Goal: Transaction & Acquisition: Purchase product/service

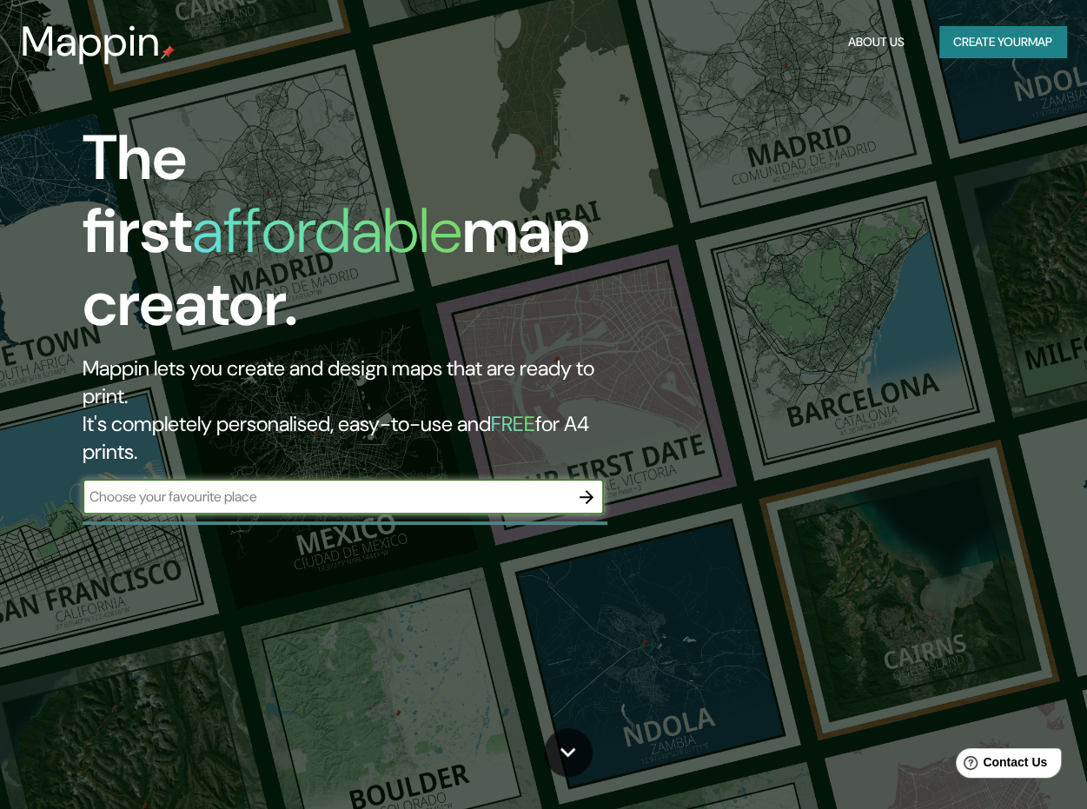
click at [1003, 26] on button "Create your map" at bounding box center [1002, 42] width 127 height 32
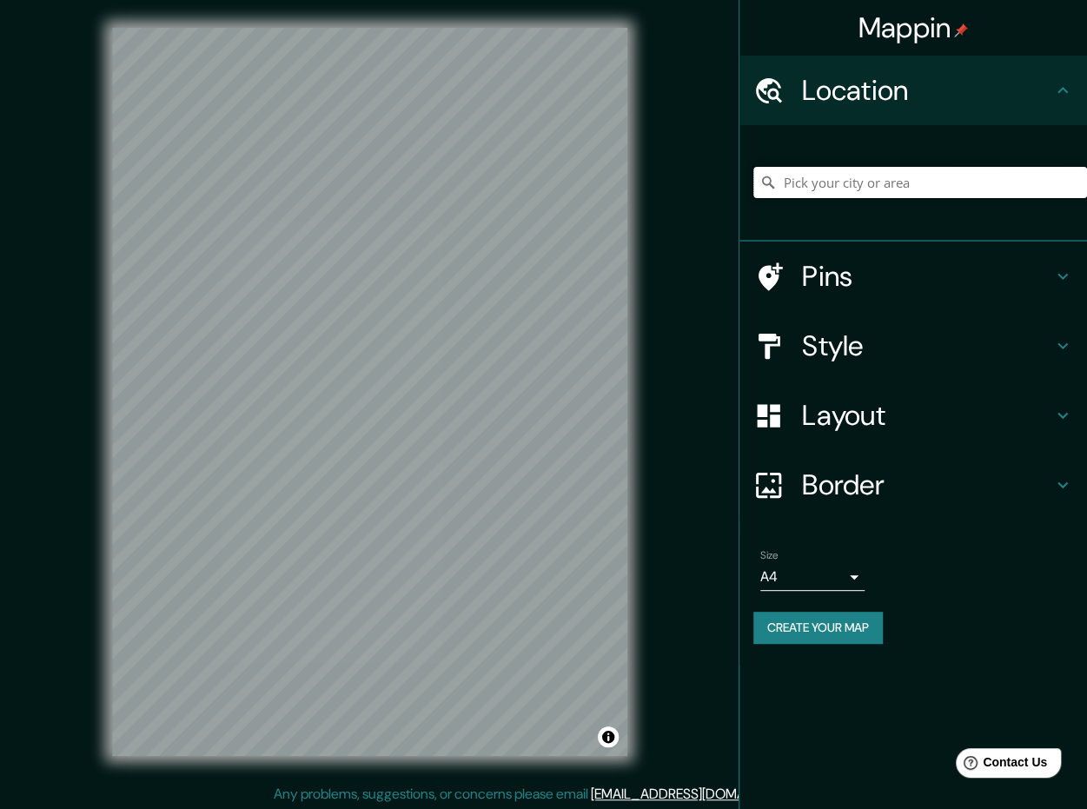
click at [825, 183] on input "Pick your city or area" at bounding box center [920, 182] width 334 height 31
click at [924, 188] on input "[GEOGRAPHIC_DATA], [GEOGRAPHIC_DATA], [GEOGRAPHIC_DATA] 8150000, [GEOGRAPHIC_DA…" at bounding box center [920, 182] width 334 height 31
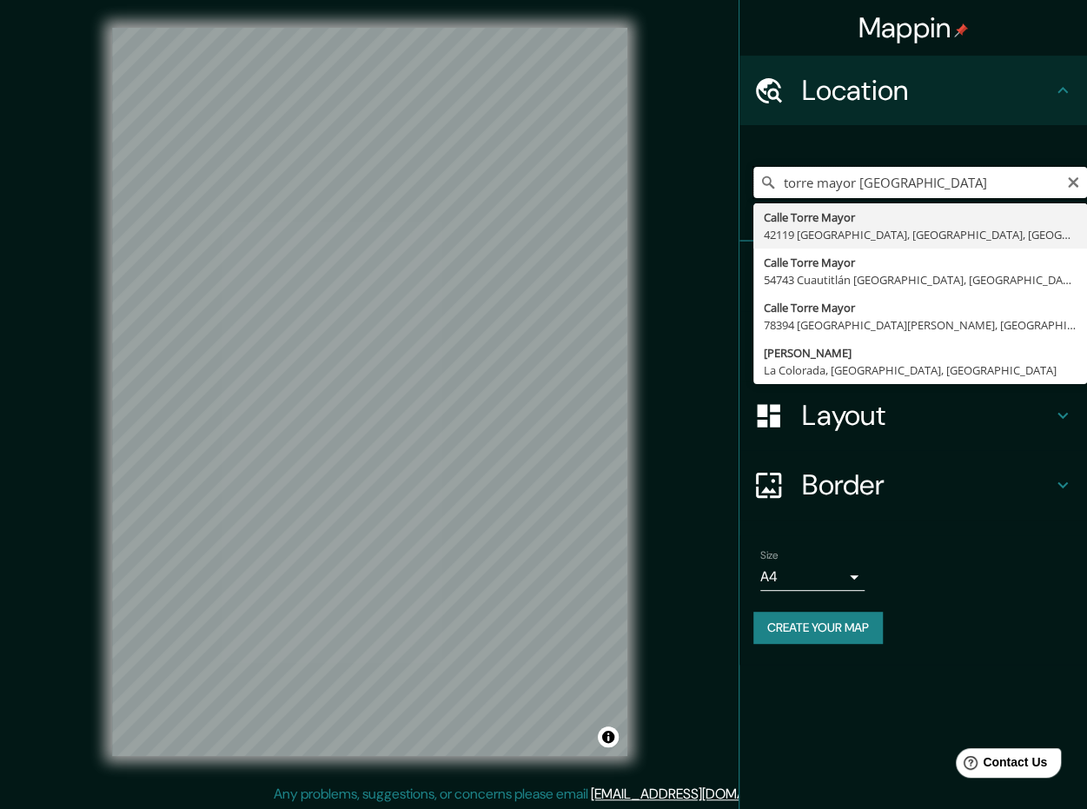
click at [887, 176] on input "torre mayor [GEOGRAPHIC_DATA]" at bounding box center [920, 182] width 334 height 31
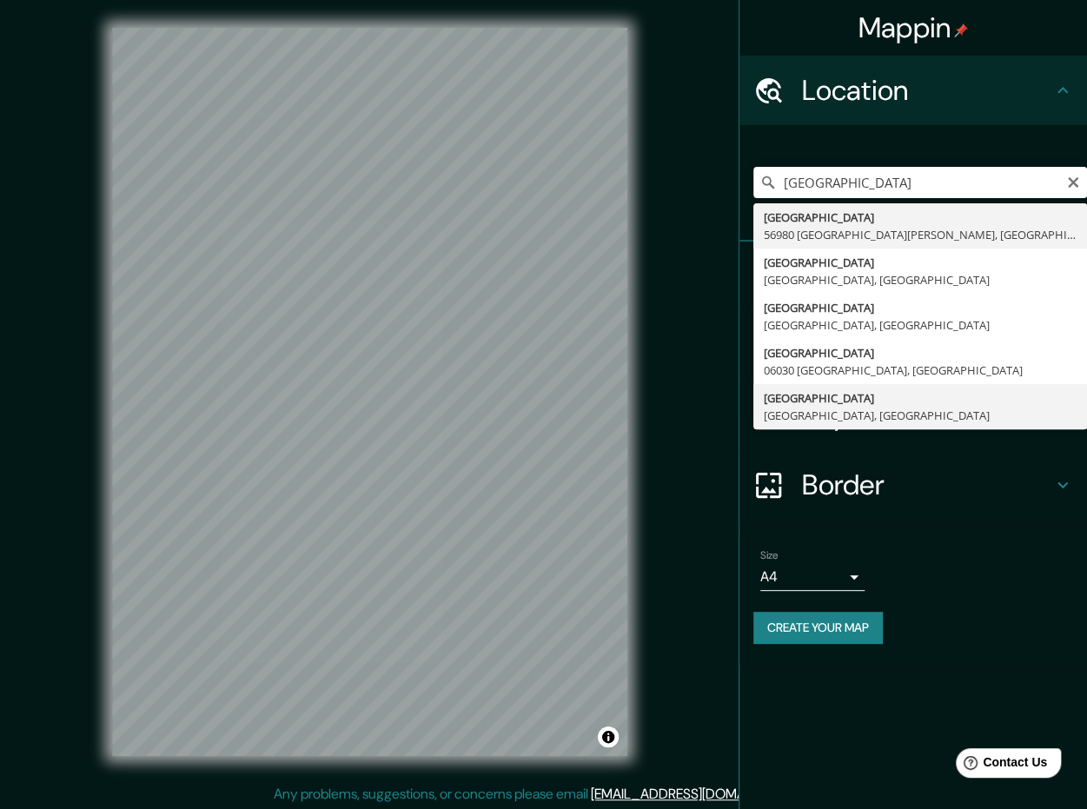
type input "[GEOGRAPHIC_DATA], [GEOGRAPHIC_DATA]"
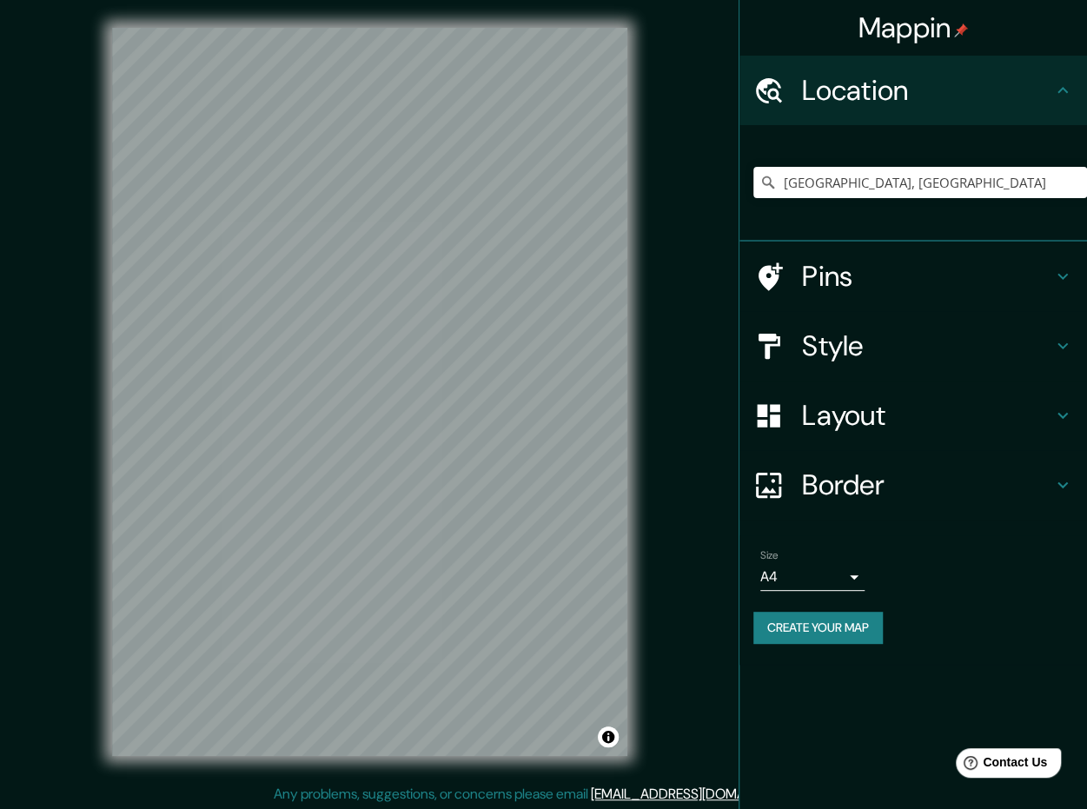
click at [913, 423] on h4 "Layout" at bounding box center [927, 415] width 250 height 35
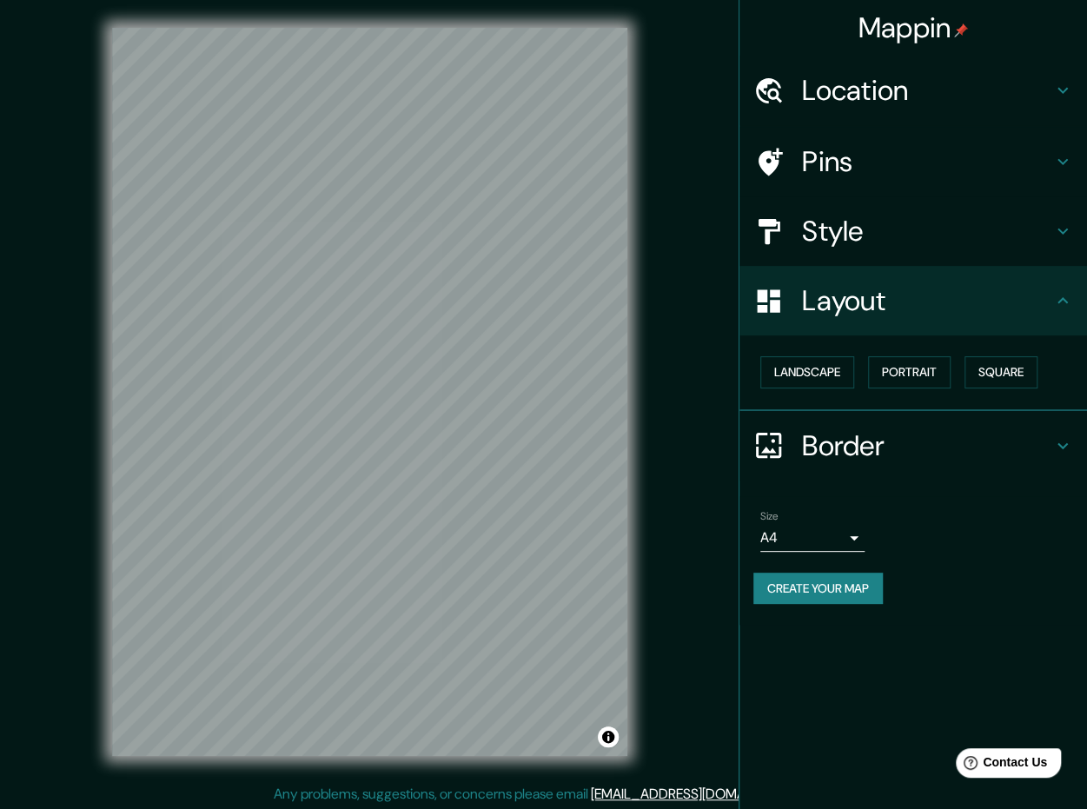
click at [801, 392] on div "Landscape [GEOGRAPHIC_DATA]" at bounding box center [920, 372] width 334 height 46
click at [820, 372] on button "Landscape" at bounding box center [807, 372] width 94 height 32
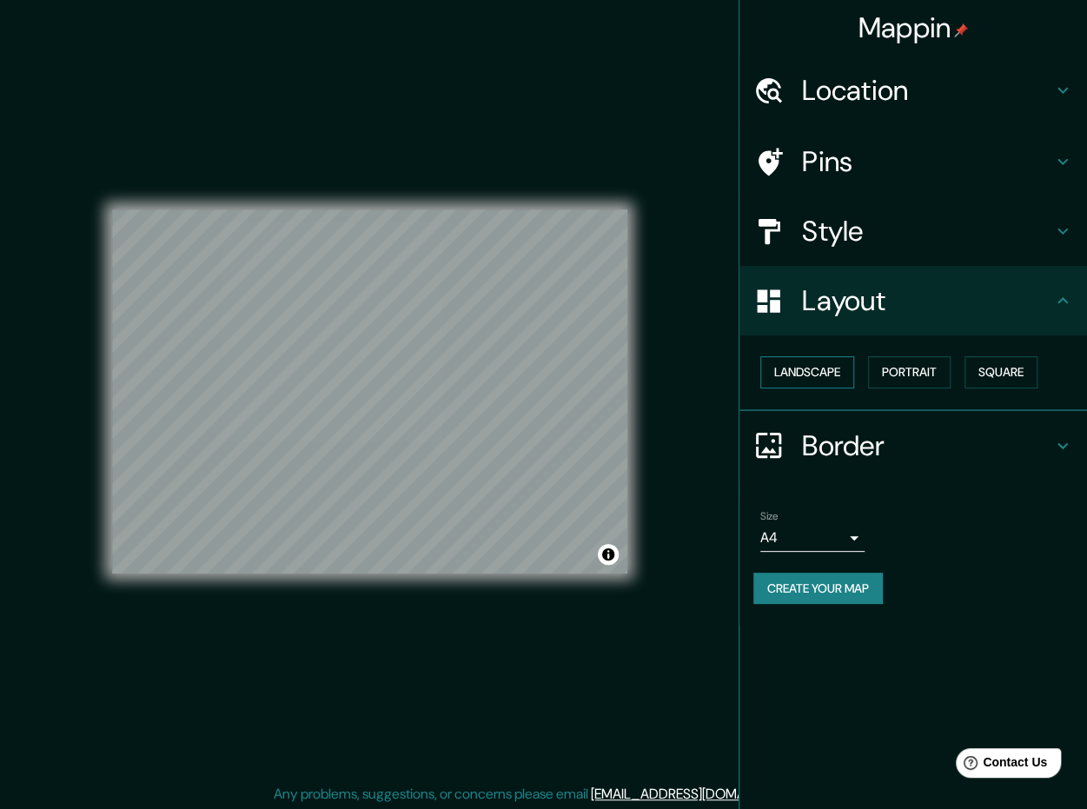
click at [819, 371] on button "Landscape" at bounding box center [807, 372] width 94 height 32
click at [923, 367] on button "Portrait" at bounding box center [909, 372] width 83 height 32
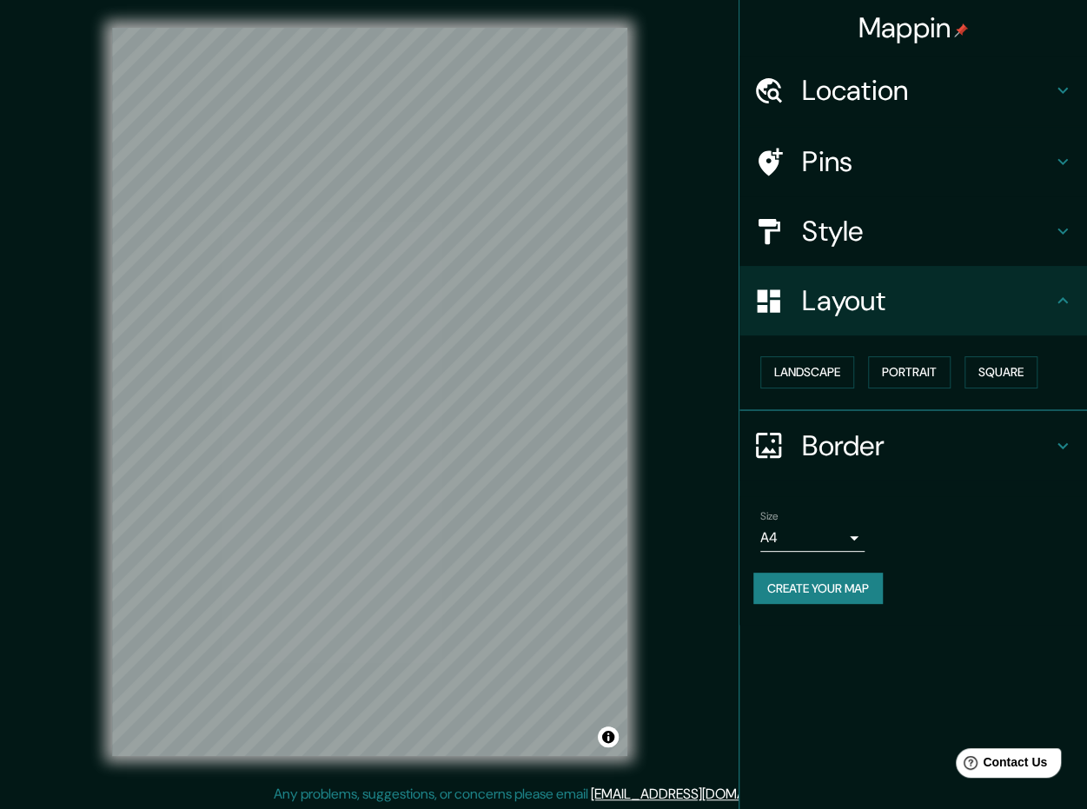
click at [946, 229] on h4 "Style" at bounding box center [927, 231] width 250 height 35
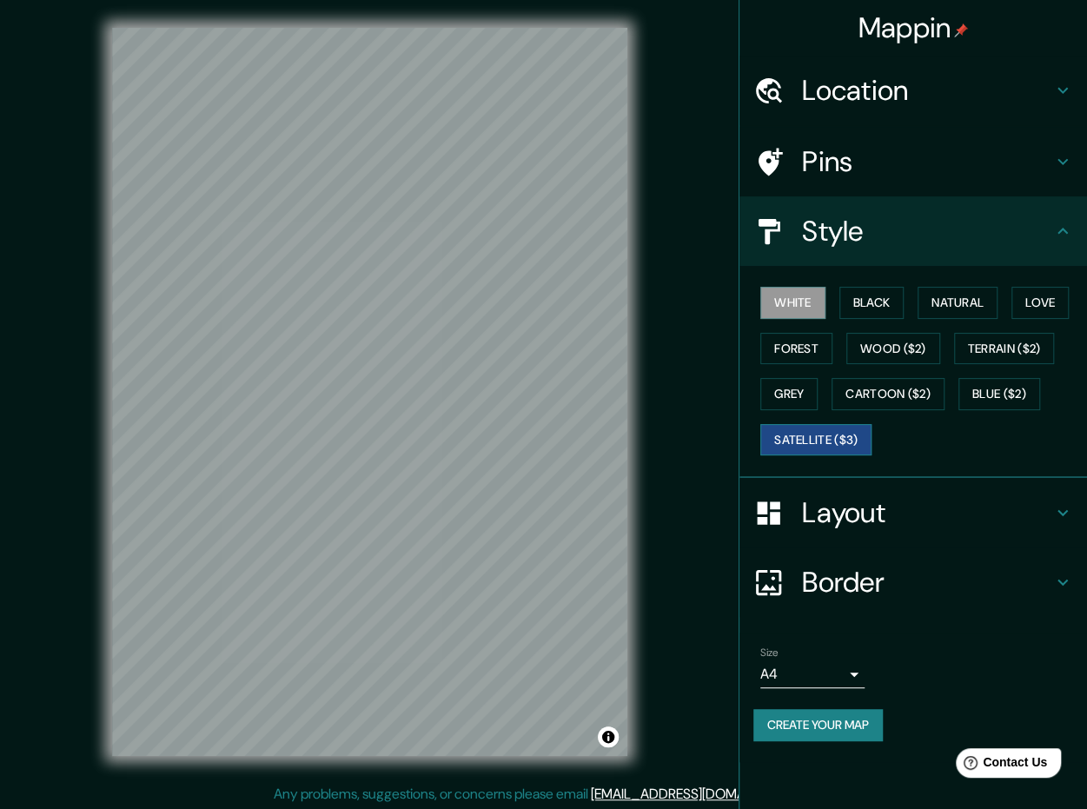
click at [813, 446] on button "Satellite ($3)" at bounding box center [815, 440] width 111 height 32
click at [807, 306] on button "White" at bounding box center [792, 303] width 65 height 32
click at [883, 295] on button "Black" at bounding box center [872, 303] width 65 height 32
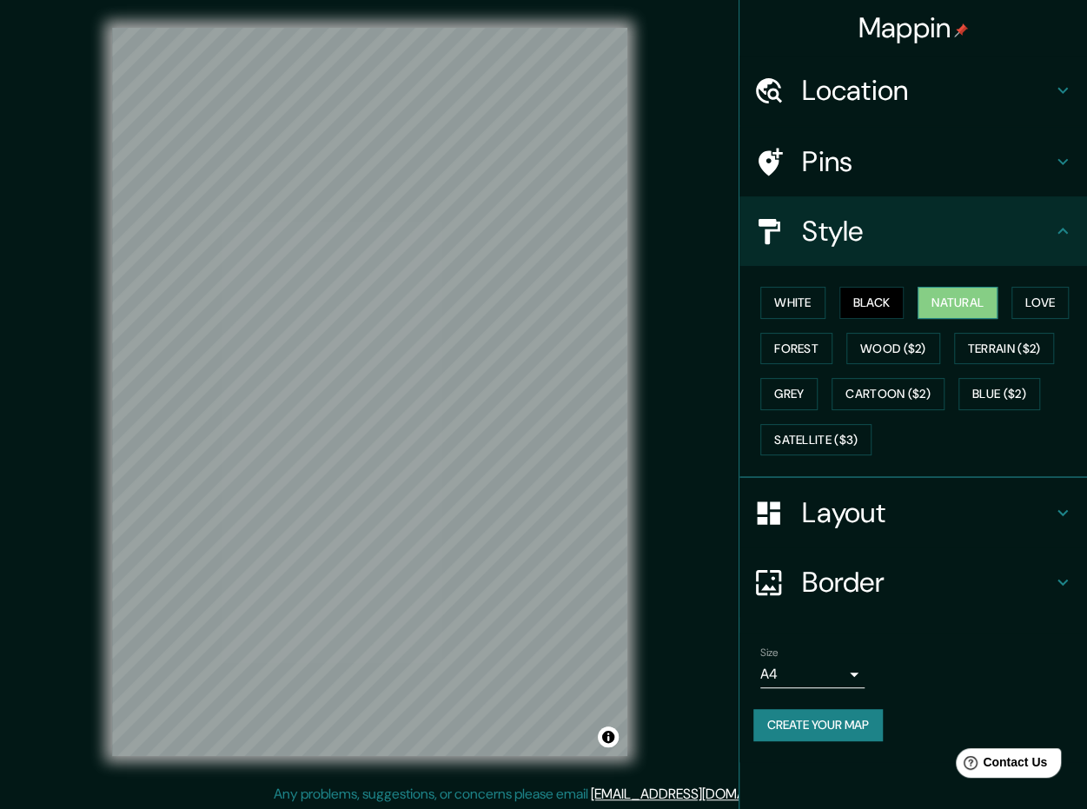
click at [969, 314] on button "Natural" at bounding box center [958, 303] width 80 height 32
click at [1043, 291] on button "Love" at bounding box center [1040, 303] width 57 height 32
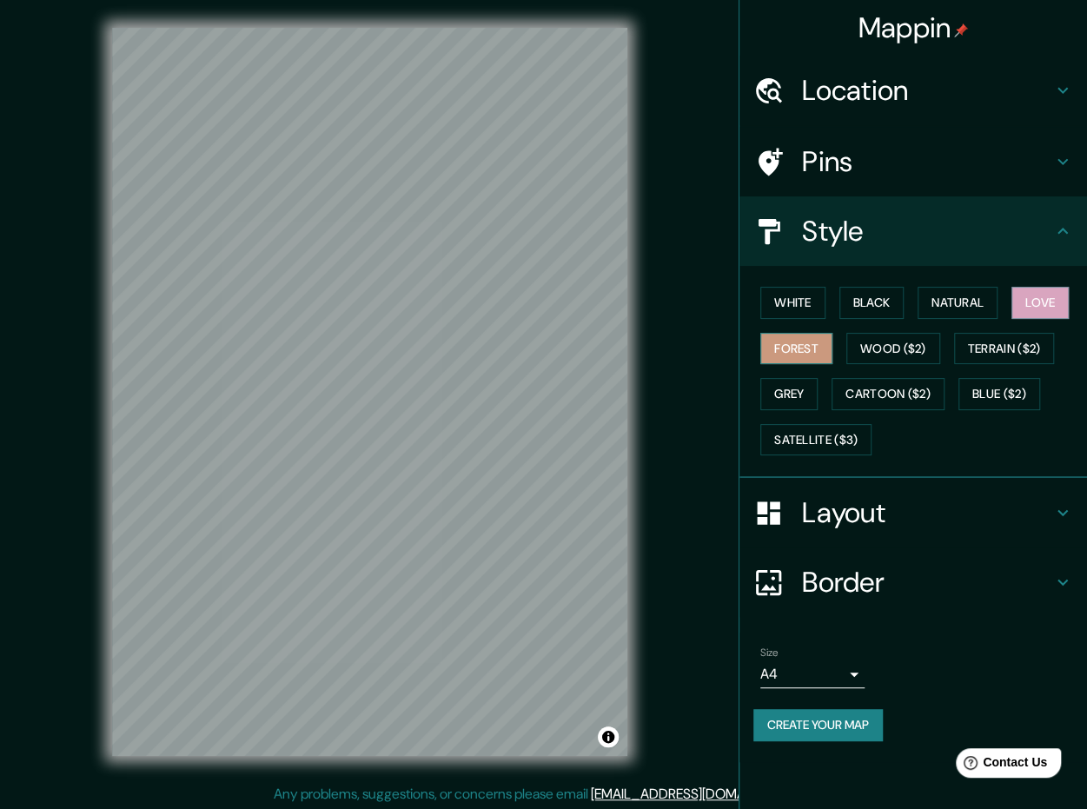
click at [800, 342] on button "Forest" at bounding box center [796, 349] width 72 height 32
click at [895, 342] on button "Wood ($2)" at bounding box center [893, 349] width 94 height 32
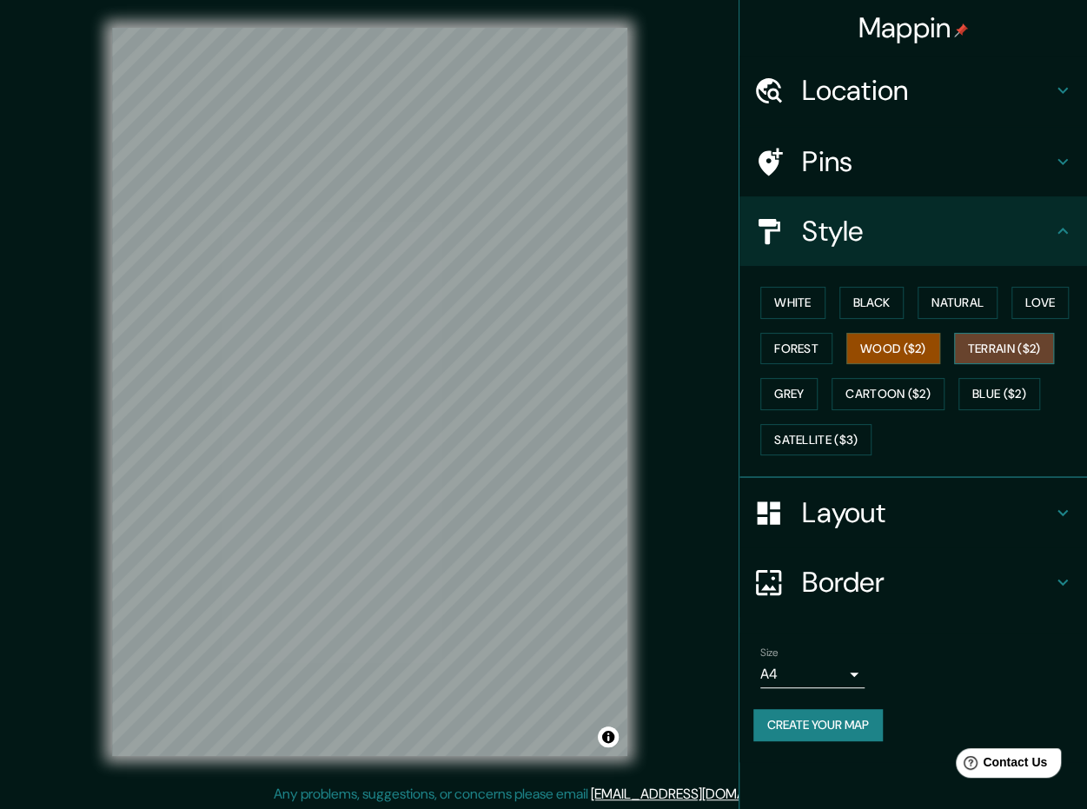
click at [1008, 345] on button "Terrain ($2)" at bounding box center [1004, 349] width 101 height 32
click at [818, 388] on button "Grey" at bounding box center [788, 394] width 57 height 32
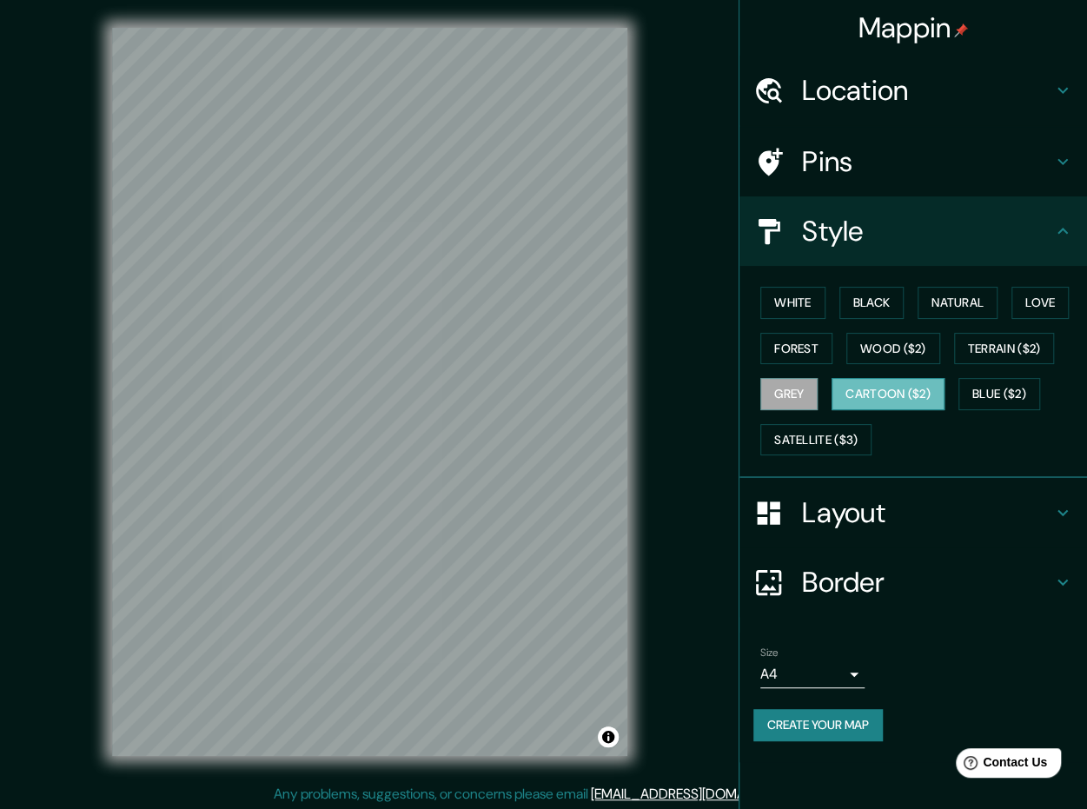
click at [904, 385] on button "Cartoon ($2)" at bounding box center [888, 394] width 113 height 32
click at [991, 381] on button "Blue ($2)" at bounding box center [1000, 394] width 82 height 32
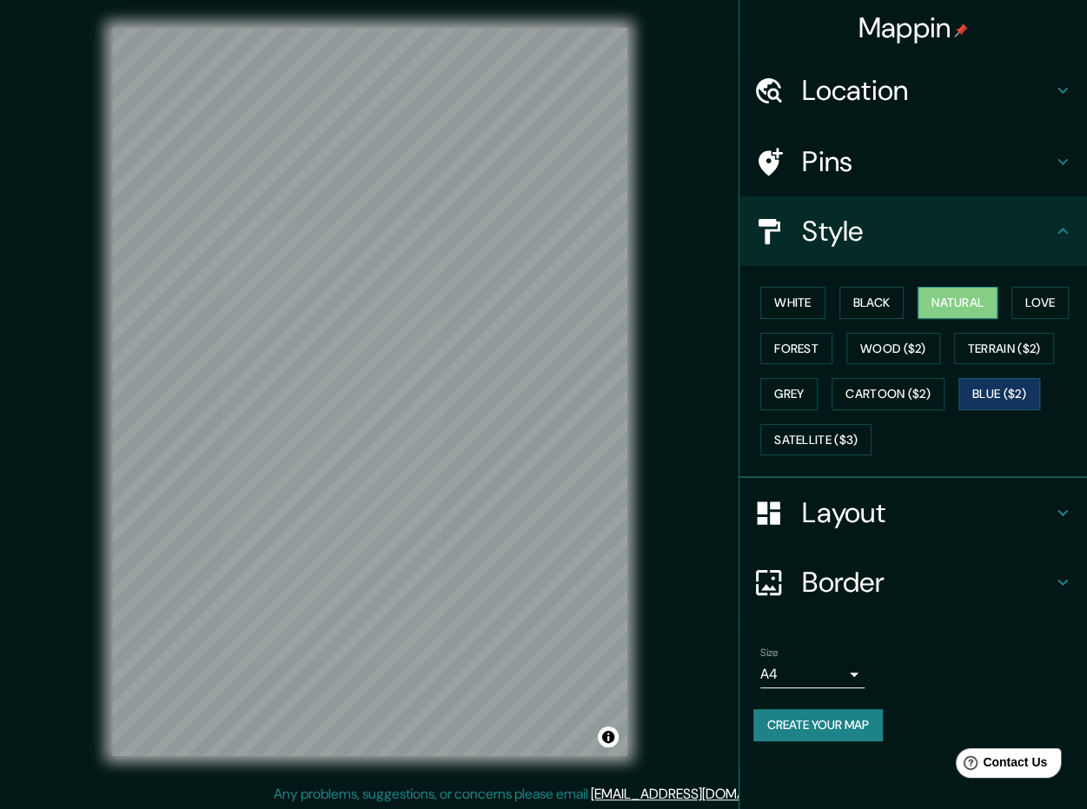
click at [966, 295] on button "Natural" at bounding box center [958, 303] width 80 height 32
click at [1064, 307] on button "Love" at bounding box center [1040, 303] width 57 height 32
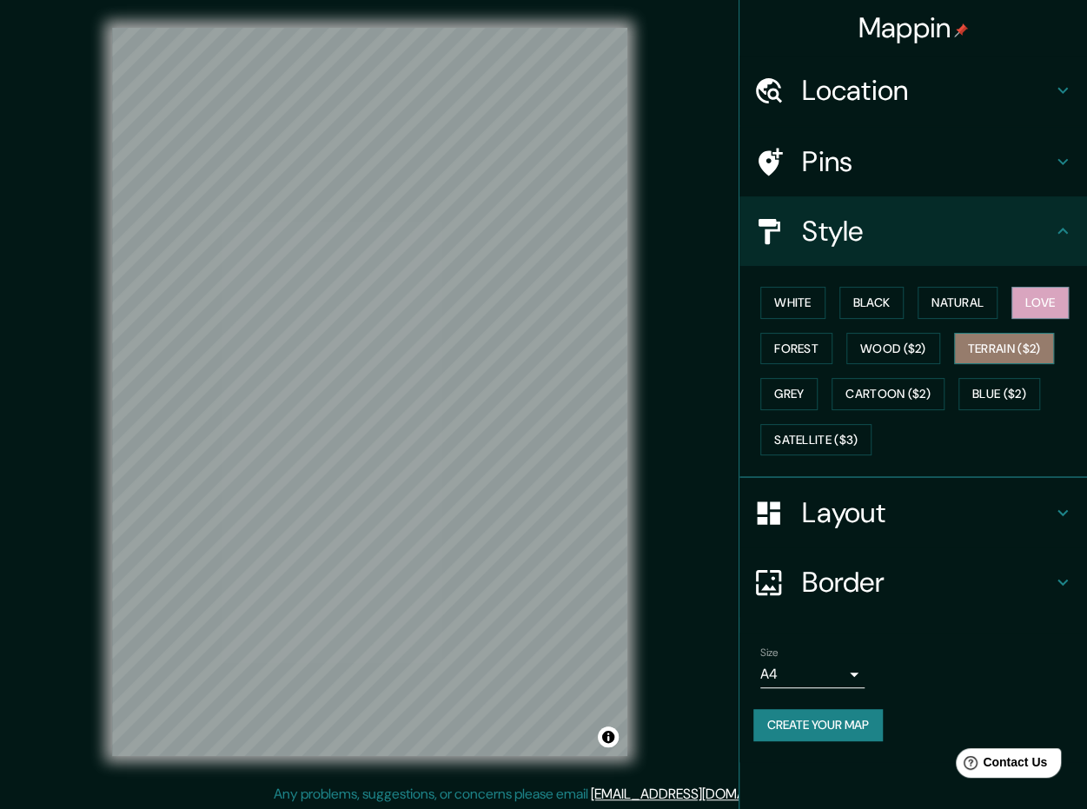
click at [1022, 345] on button "Terrain ($2)" at bounding box center [1004, 349] width 101 height 32
click at [946, 300] on button "Natural" at bounding box center [958, 303] width 80 height 32
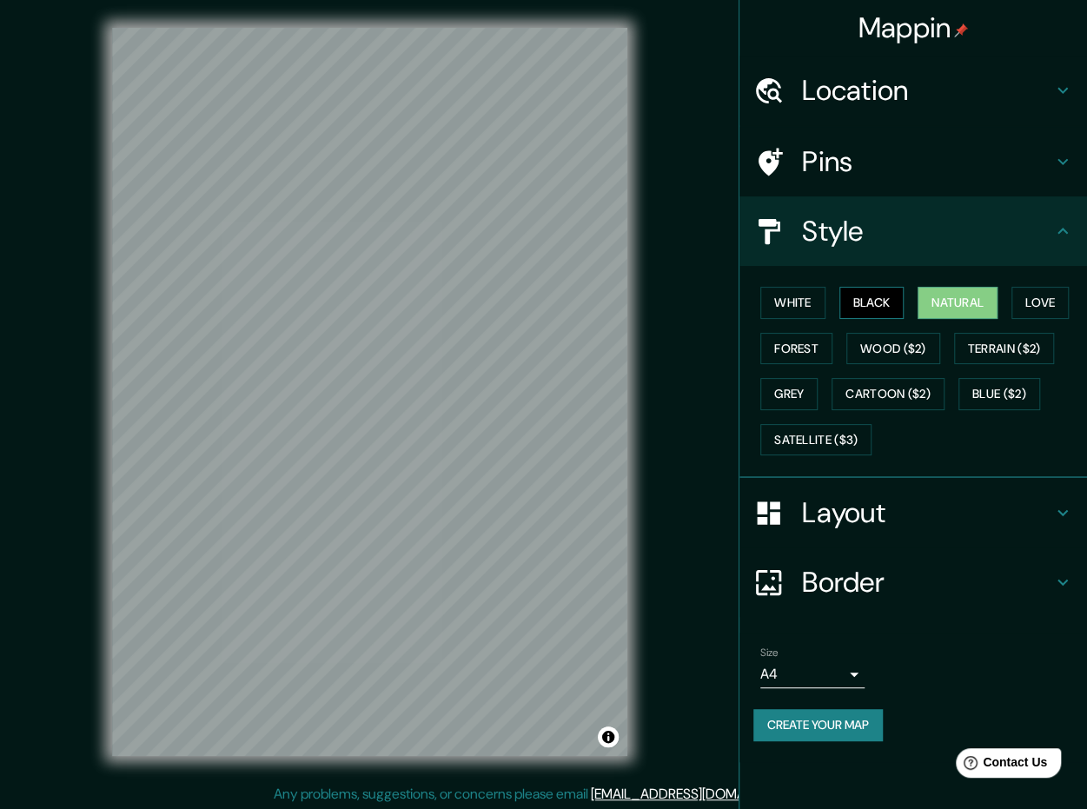
click at [867, 312] on button "Black" at bounding box center [872, 303] width 65 height 32
click at [939, 311] on button "Natural" at bounding box center [958, 303] width 80 height 32
click at [899, 301] on button "Black" at bounding box center [872, 303] width 65 height 32
click at [838, 444] on button "Satellite ($3)" at bounding box center [815, 440] width 111 height 32
click at [943, 291] on button "Natural" at bounding box center [958, 303] width 80 height 32
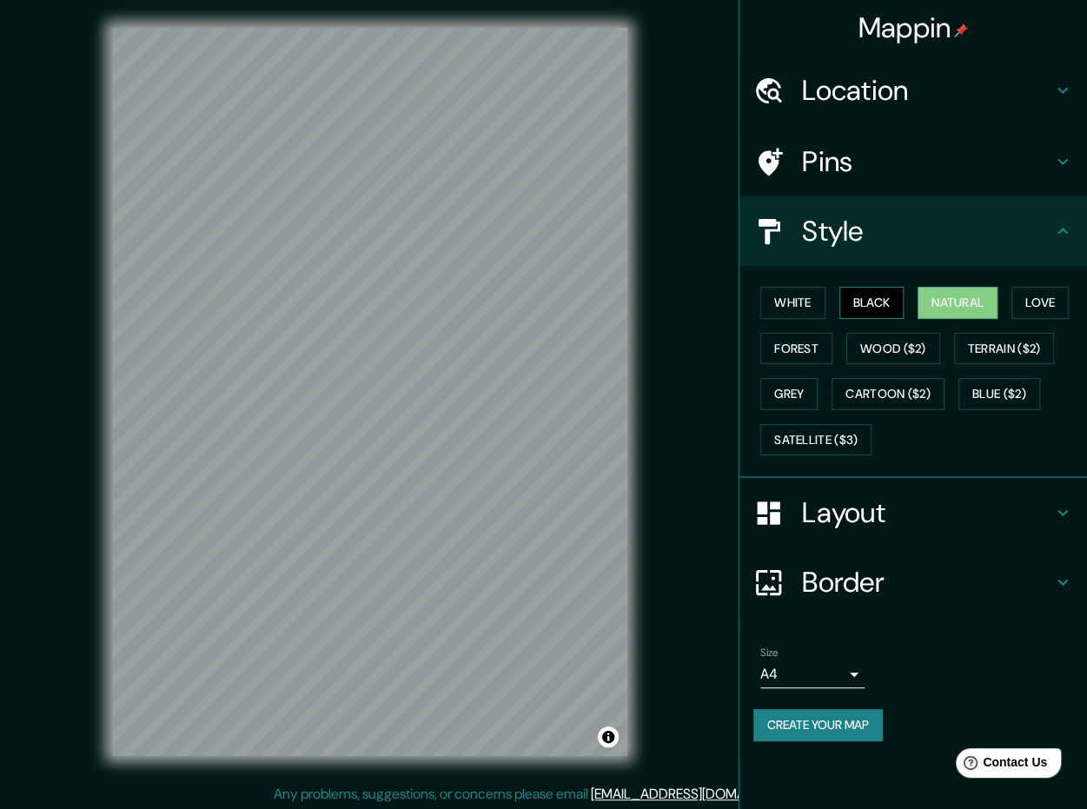
click at [845, 303] on button "Black" at bounding box center [872, 303] width 65 height 32
click at [801, 300] on button "White" at bounding box center [792, 303] width 65 height 32
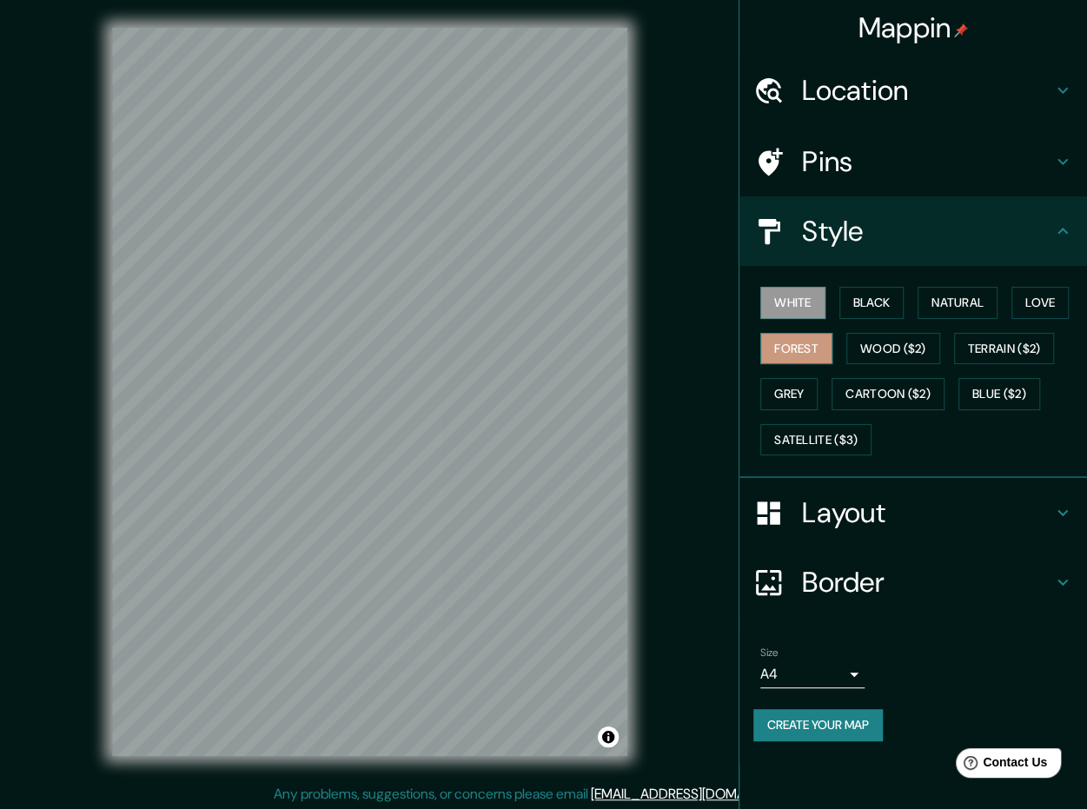
click at [800, 347] on button "Forest" at bounding box center [796, 349] width 72 height 32
click at [805, 392] on button "Grey" at bounding box center [788, 394] width 57 height 32
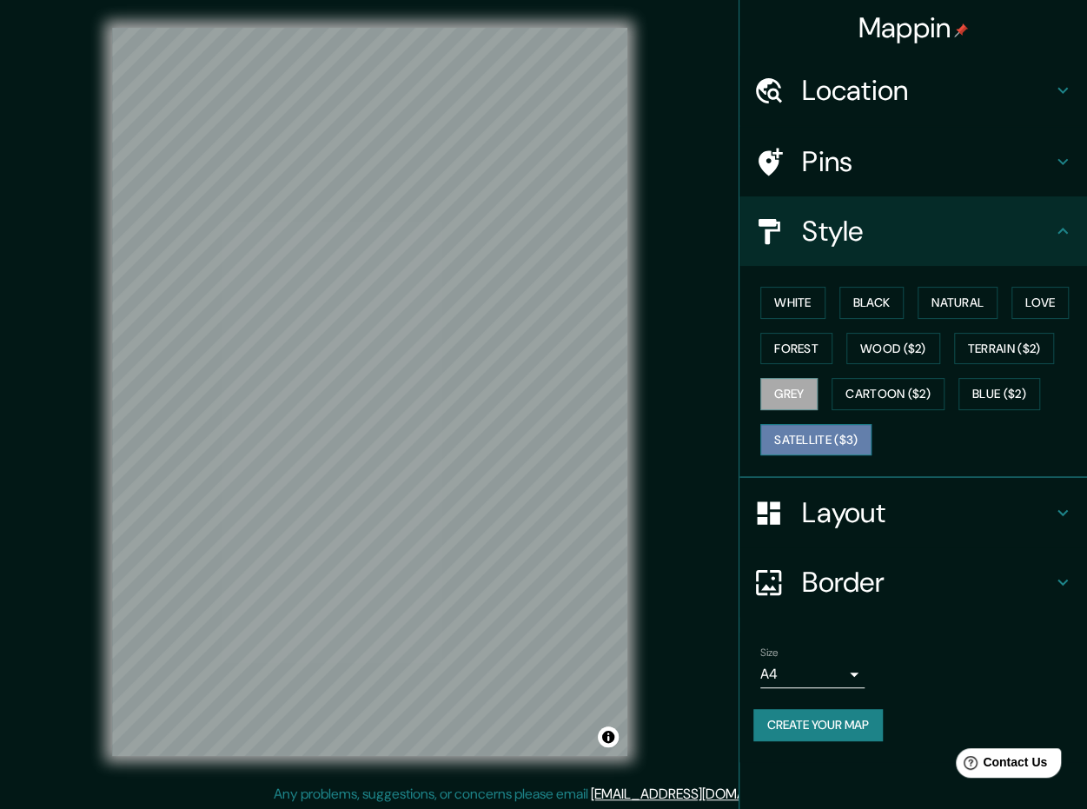
click at [867, 424] on button "Satellite ($3)" at bounding box center [815, 440] width 111 height 32
click at [963, 401] on button "Blue ($2)" at bounding box center [1000, 394] width 82 height 32
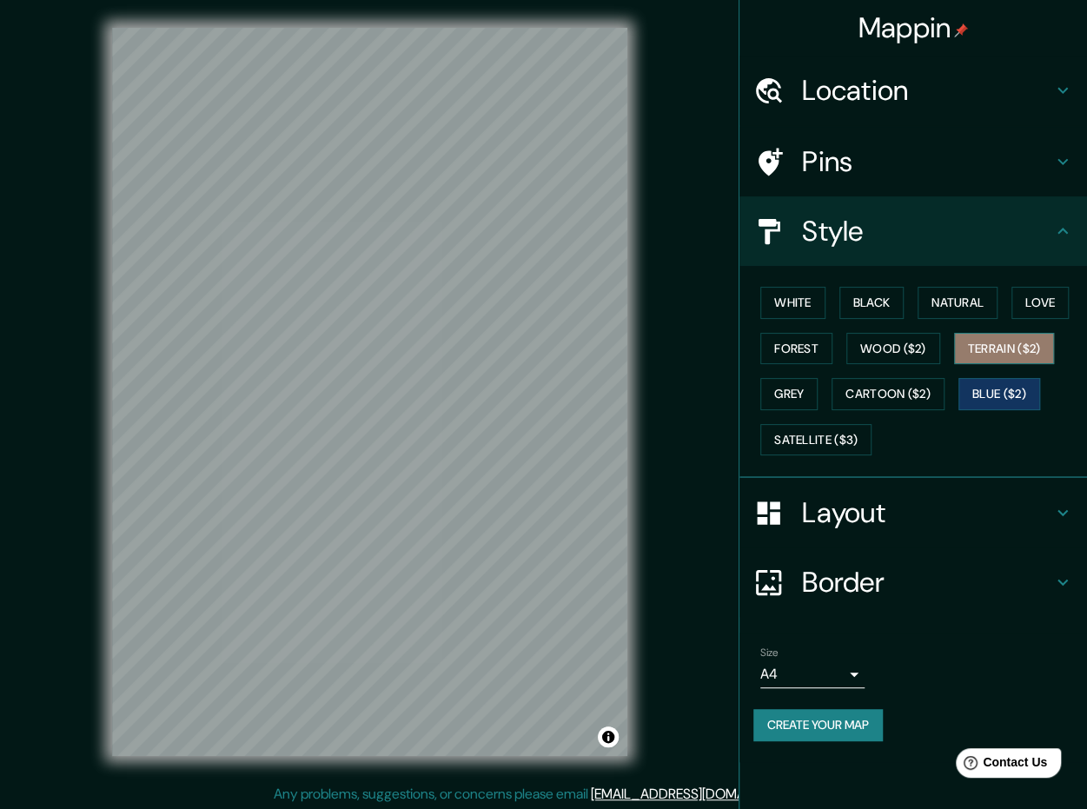
click at [986, 354] on button "Terrain ($2)" at bounding box center [1004, 349] width 101 height 32
click at [1009, 310] on div "White Black Natural Love Forest Wood ($2) Terrain ($2) Grey Cartoon ($2) Blue (…" at bounding box center [920, 371] width 334 height 183
click at [1012, 308] on div "White Black Natural Love Forest Wood ($2) Terrain ($2) Grey Cartoon ($2) Blue (…" at bounding box center [920, 371] width 334 height 183
click at [1032, 305] on button "Love" at bounding box center [1040, 303] width 57 height 32
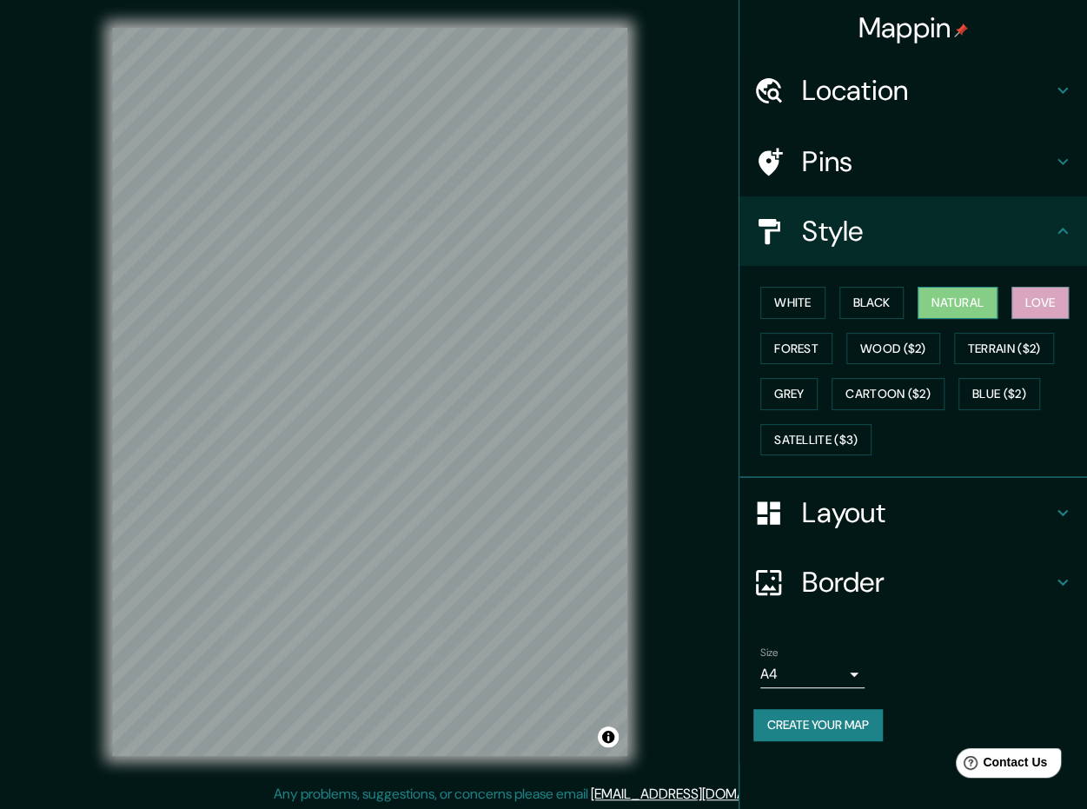
click at [968, 310] on button "Natural" at bounding box center [958, 303] width 80 height 32
click at [873, 312] on button "Black" at bounding box center [872, 303] width 65 height 32
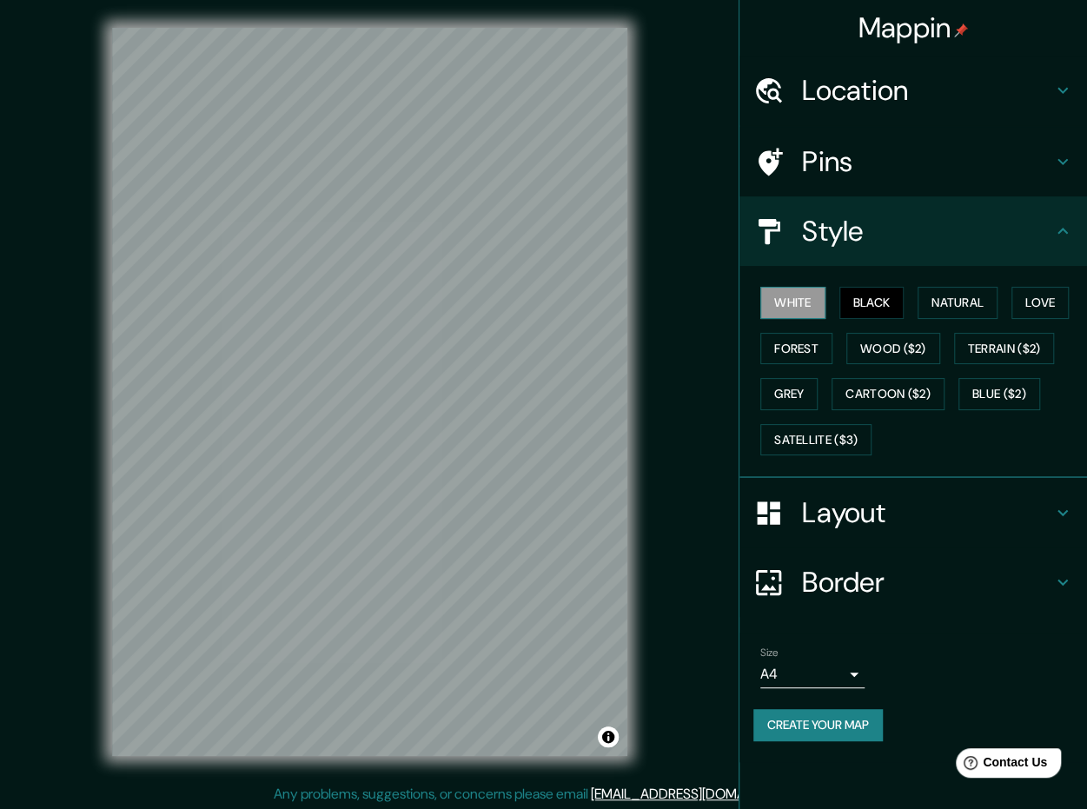
click at [804, 310] on button "White" at bounding box center [792, 303] width 65 height 32
click at [794, 362] on button "Forest" at bounding box center [796, 349] width 72 height 32
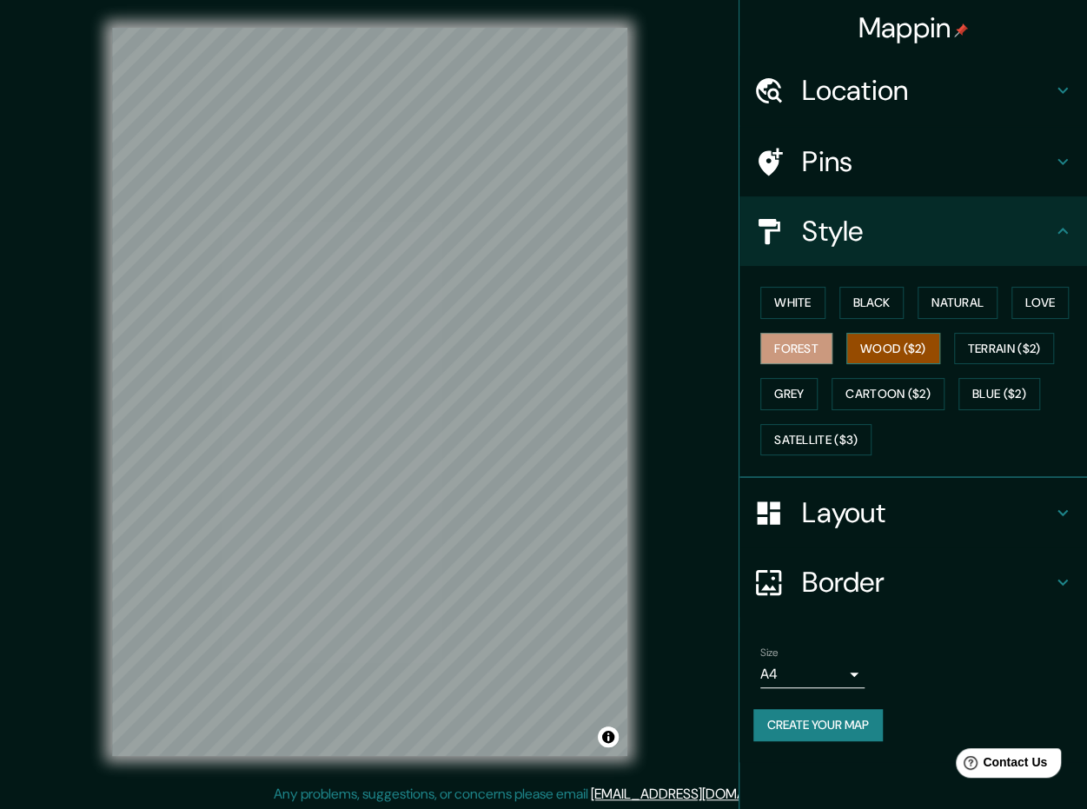
click at [911, 352] on button "Wood ($2)" at bounding box center [893, 349] width 94 height 32
click at [866, 314] on button "Black" at bounding box center [872, 303] width 65 height 32
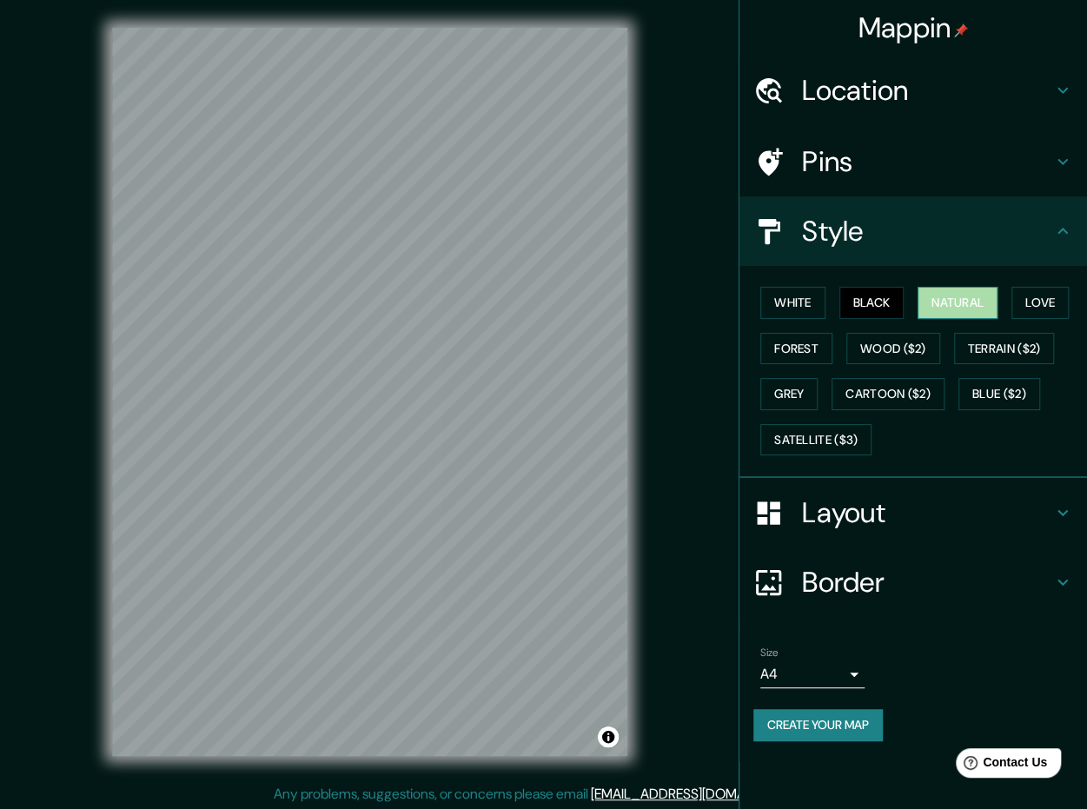
click at [972, 302] on button "Natural" at bounding box center [958, 303] width 80 height 32
click at [1028, 349] on button "Terrain ($2)" at bounding box center [1004, 349] width 101 height 32
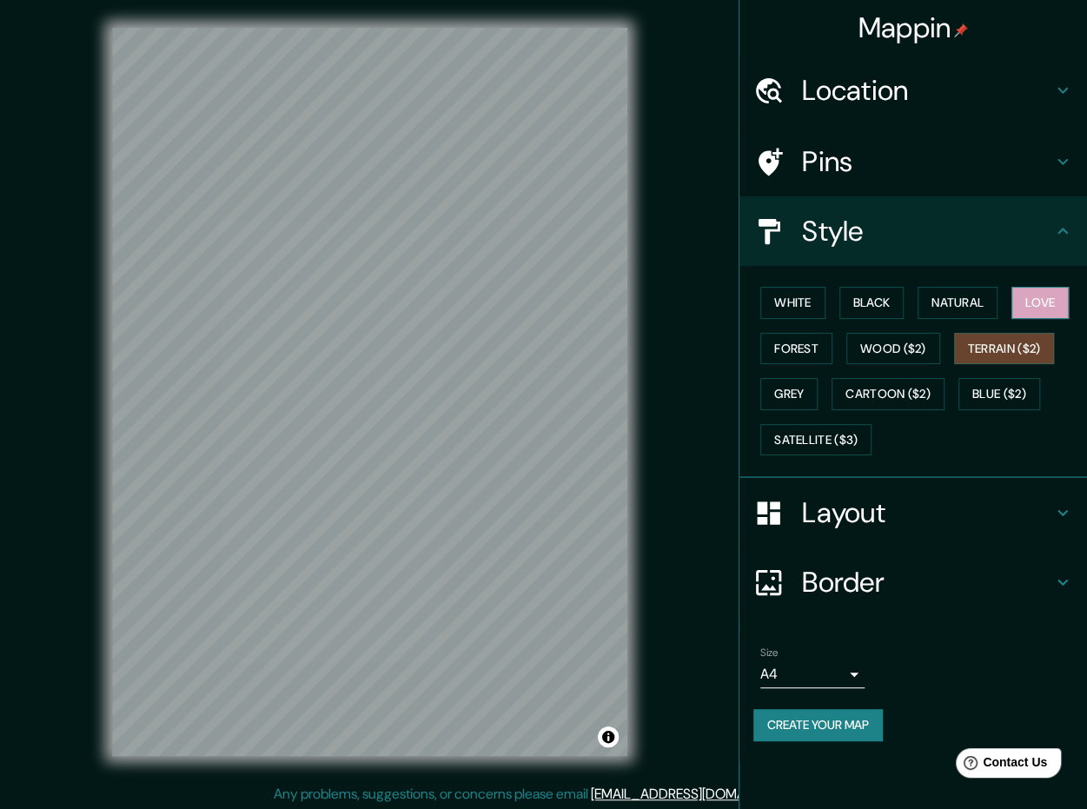
click at [1039, 305] on button "Love" at bounding box center [1040, 303] width 57 height 32
click at [859, 309] on button "Black" at bounding box center [872, 303] width 65 height 32
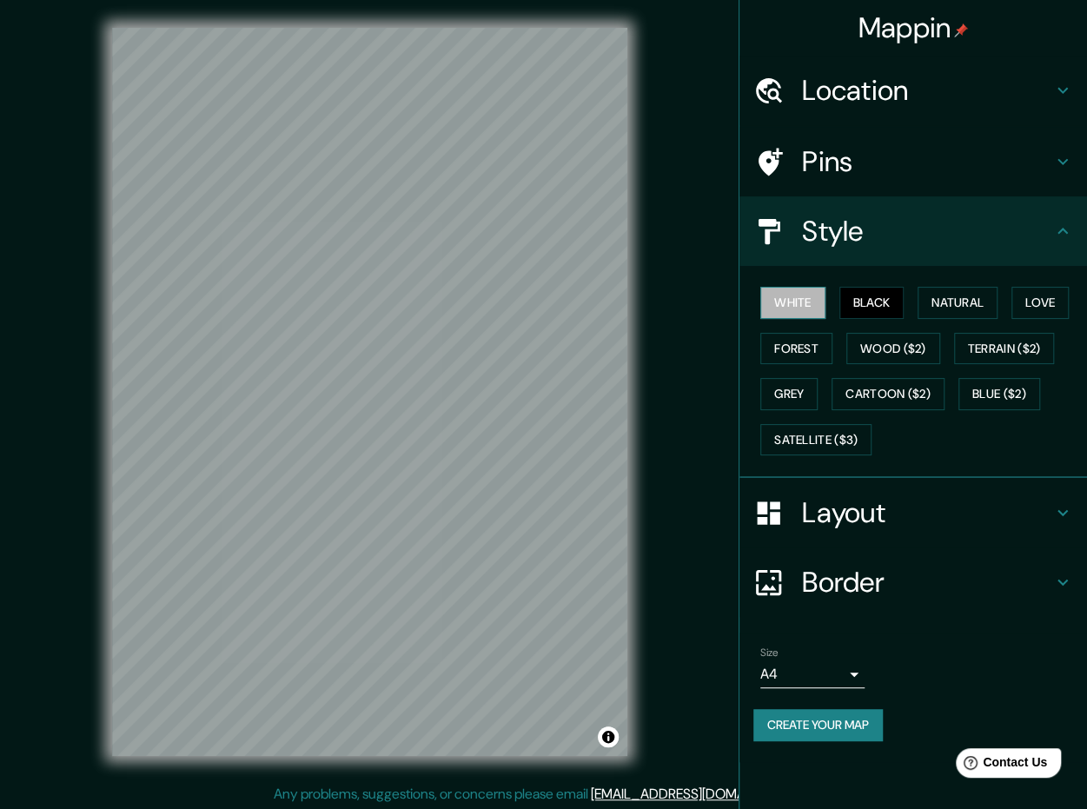
click at [810, 305] on button "White" at bounding box center [792, 303] width 65 height 32
click at [962, 307] on button "Natural" at bounding box center [958, 303] width 80 height 32
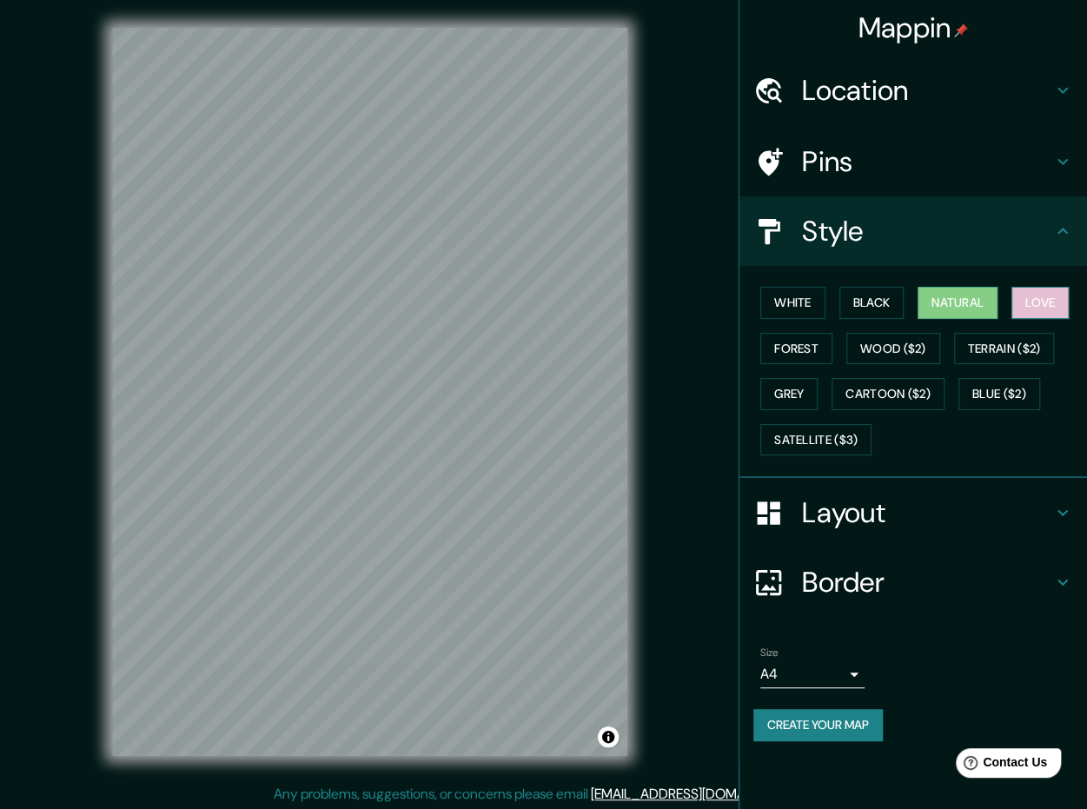
click at [1046, 314] on button "Love" at bounding box center [1040, 303] width 57 height 32
click at [1000, 344] on button "Terrain ($2)" at bounding box center [1004, 349] width 101 height 32
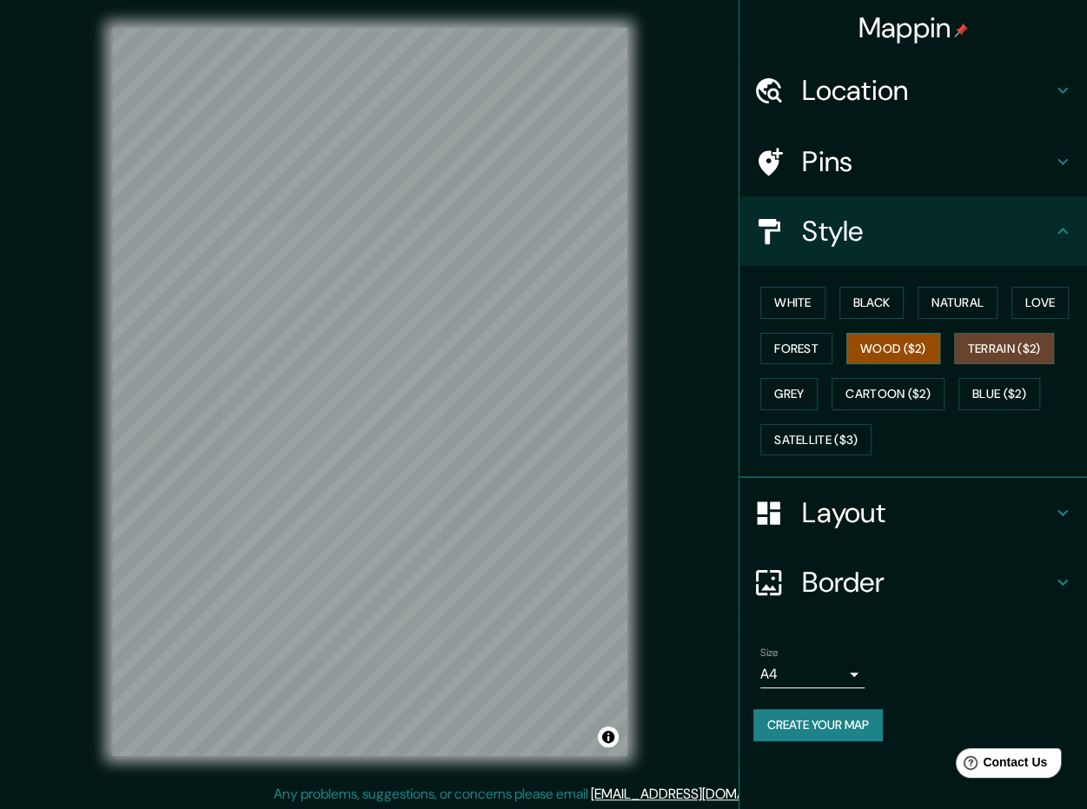
click at [904, 345] on button "Wood ($2)" at bounding box center [893, 349] width 94 height 32
click at [789, 344] on button "Forest" at bounding box center [796, 349] width 72 height 32
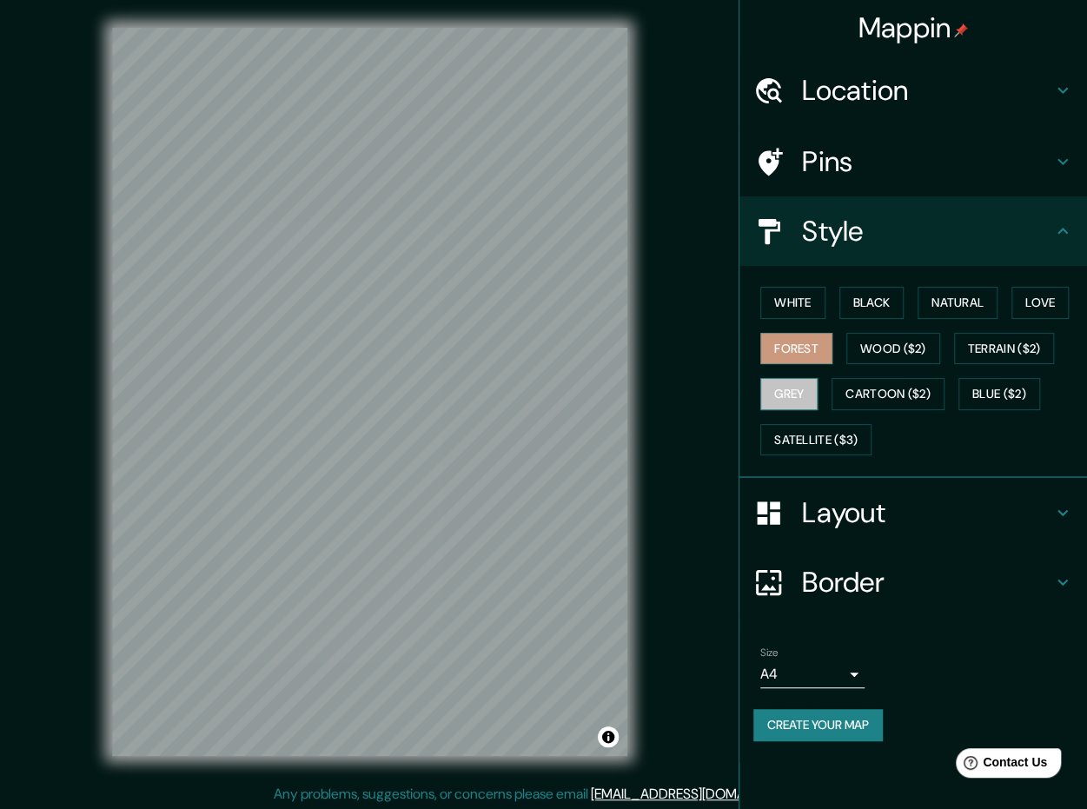
click at [803, 392] on button "Grey" at bounding box center [788, 394] width 57 height 32
click at [913, 399] on button "Cartoon ($2)" at bounding box center [888, 394] width 113 height 32
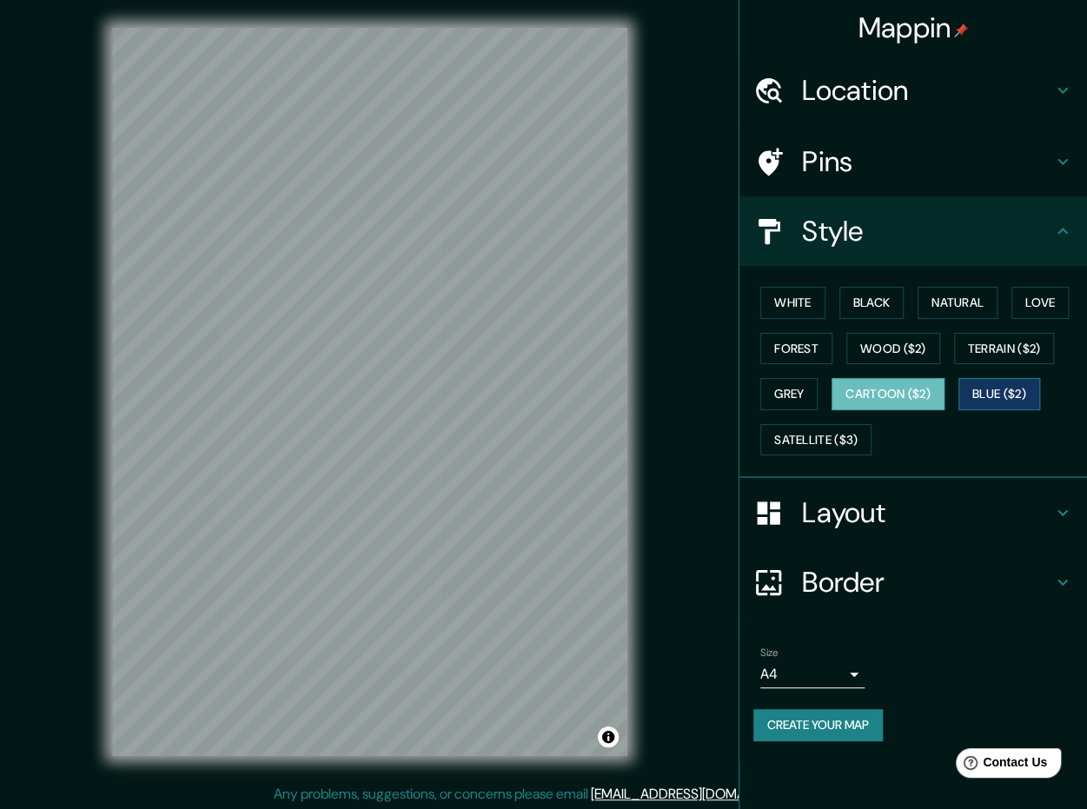
click at [1019, 395] on button "Blue ($2)" at bounding box center [1000, 394] width 82 height 32
click at [823, 440] on button "Satellite ($3)" at bounding box center [815, 440] width 111 height 32
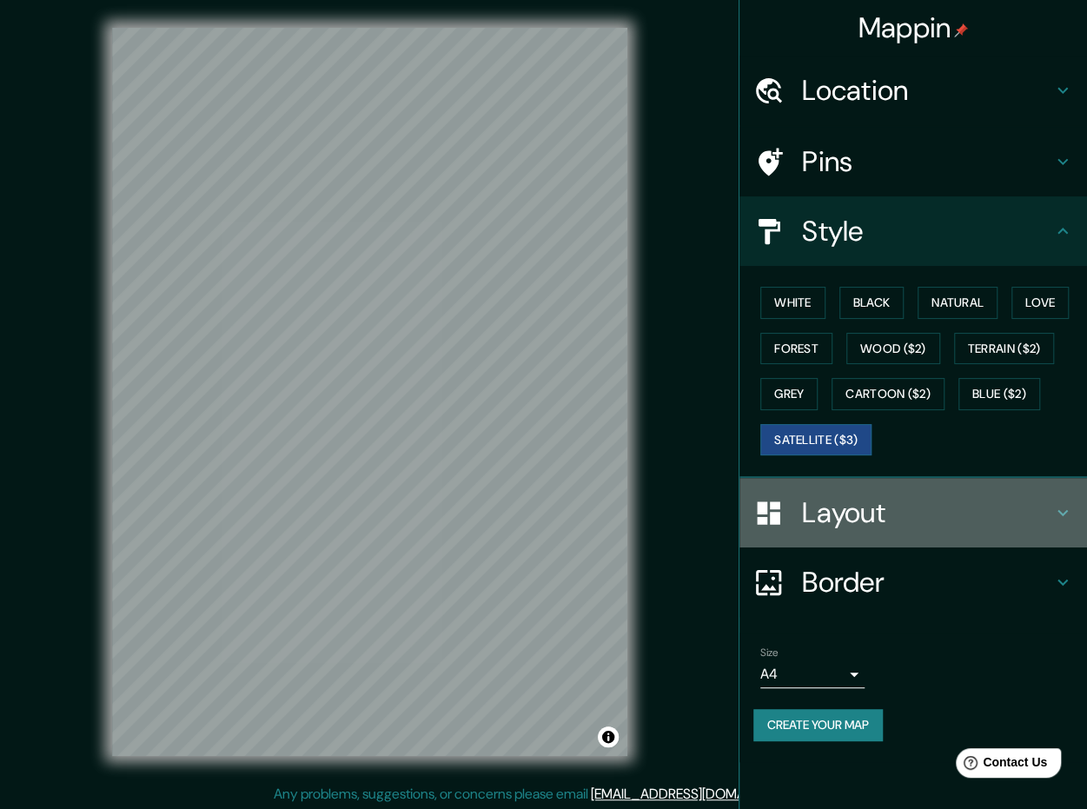
click at [873, 515] on h4 "Layout" at bounding box center [927, 512] width 250 height 35
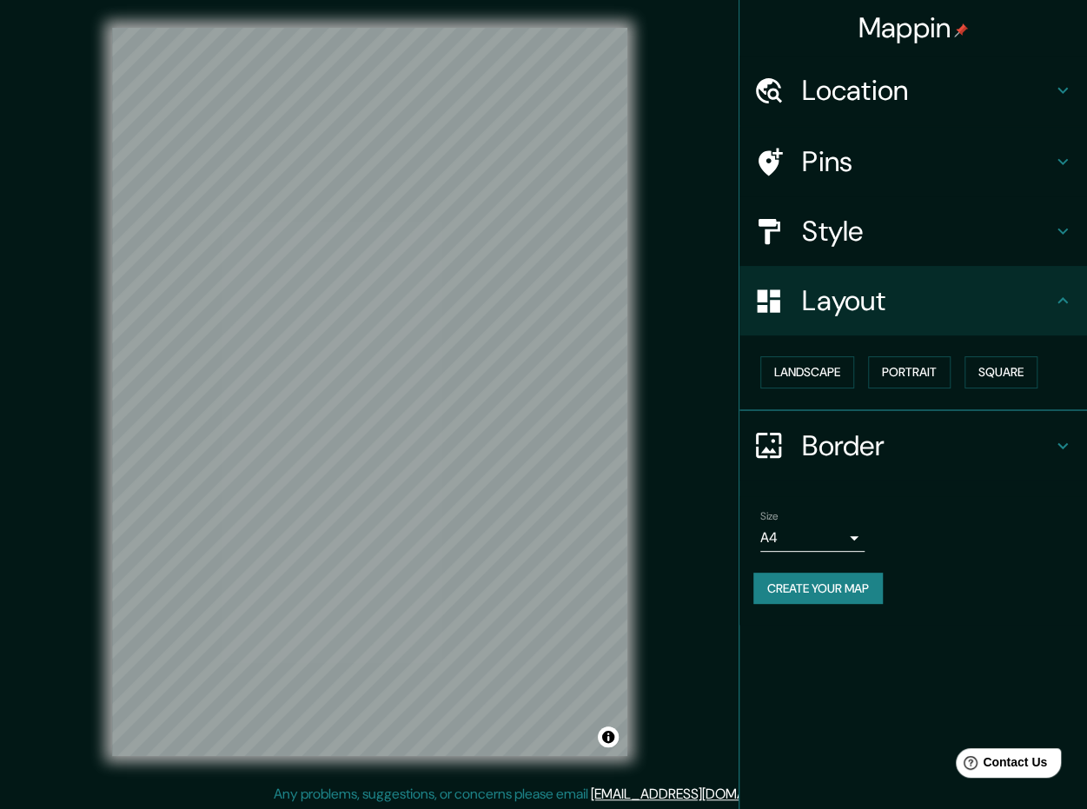
click at [953, 242] on h4 "Style" at bounding box center [927, 231] width 250 height 35
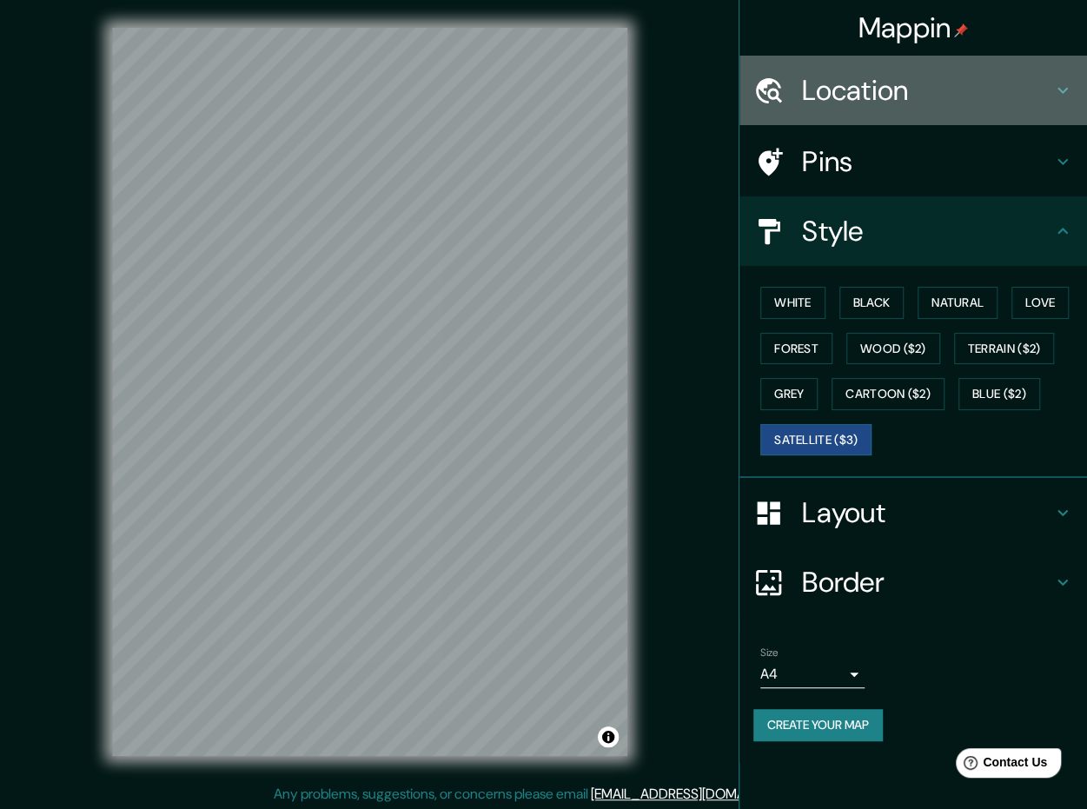
click at [903, 90] on h4 "Location" at bounding box center [927, 90] width 250 height 35
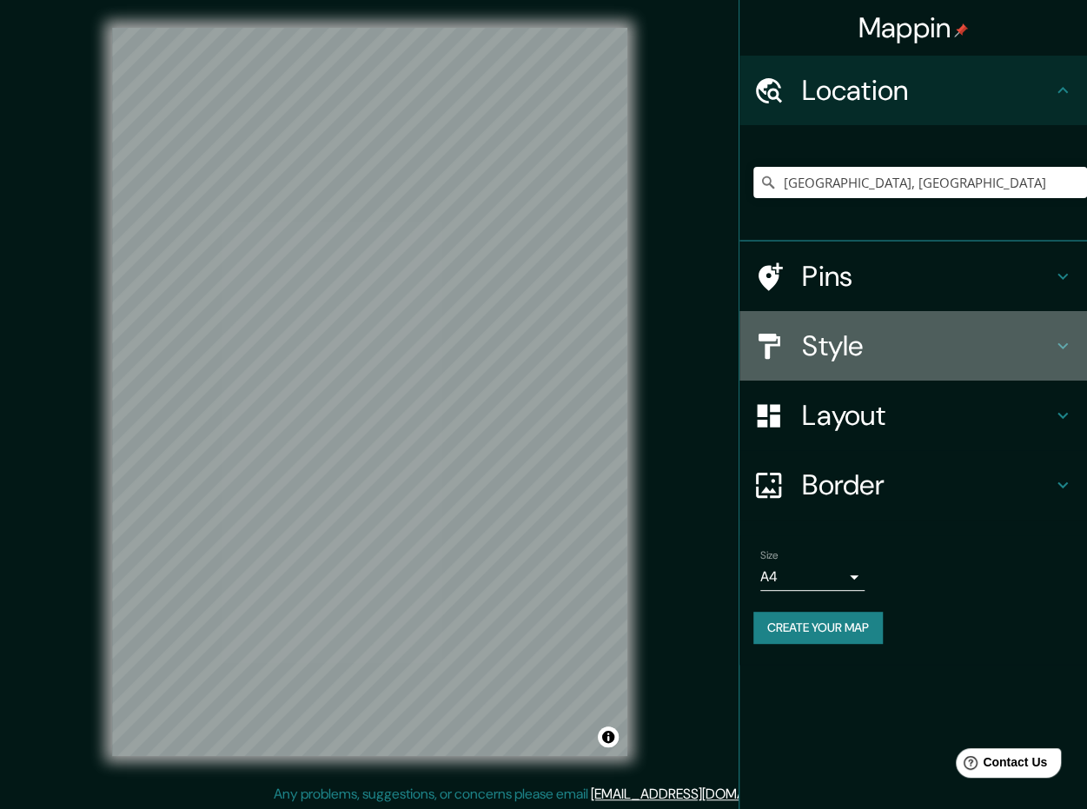
click at [854, 354] on h4 "Style" at bounding box center [927, 346] width 250 height 35
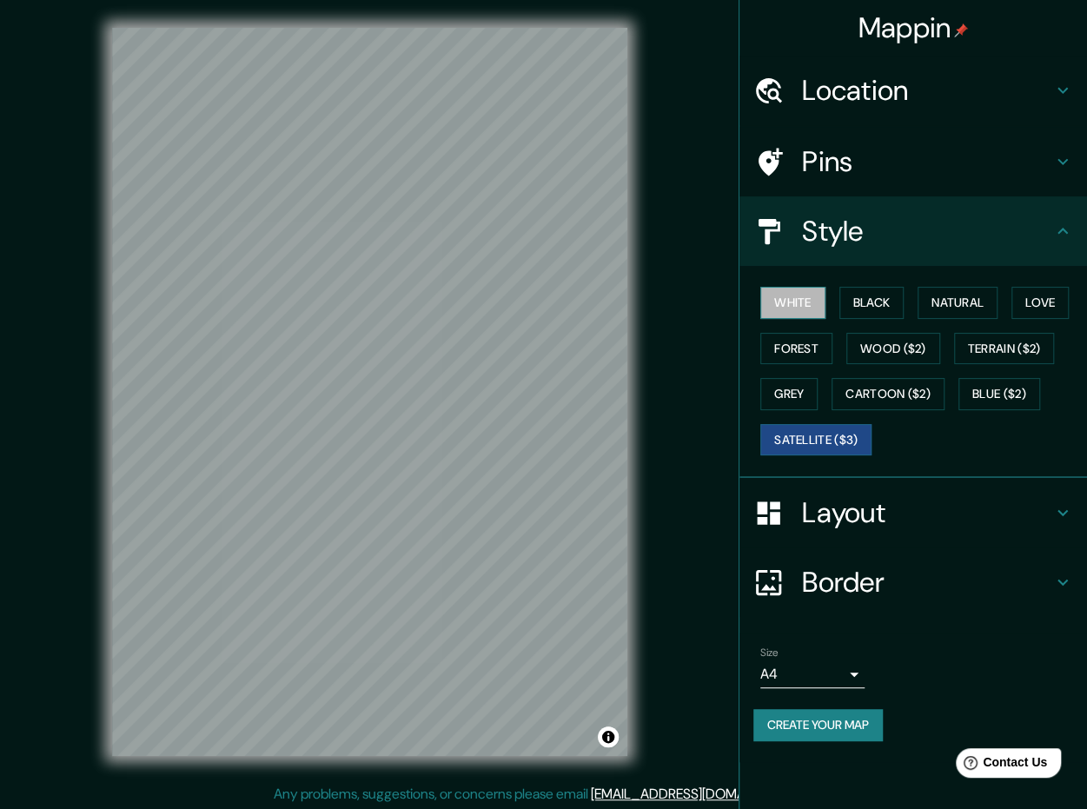
click at [787, 306] on button "White" at bounding box center [792, 303] width 65 height 32
click at [794, 352] on button "Forest" at bounding box center [796, 349] width 72 height 32
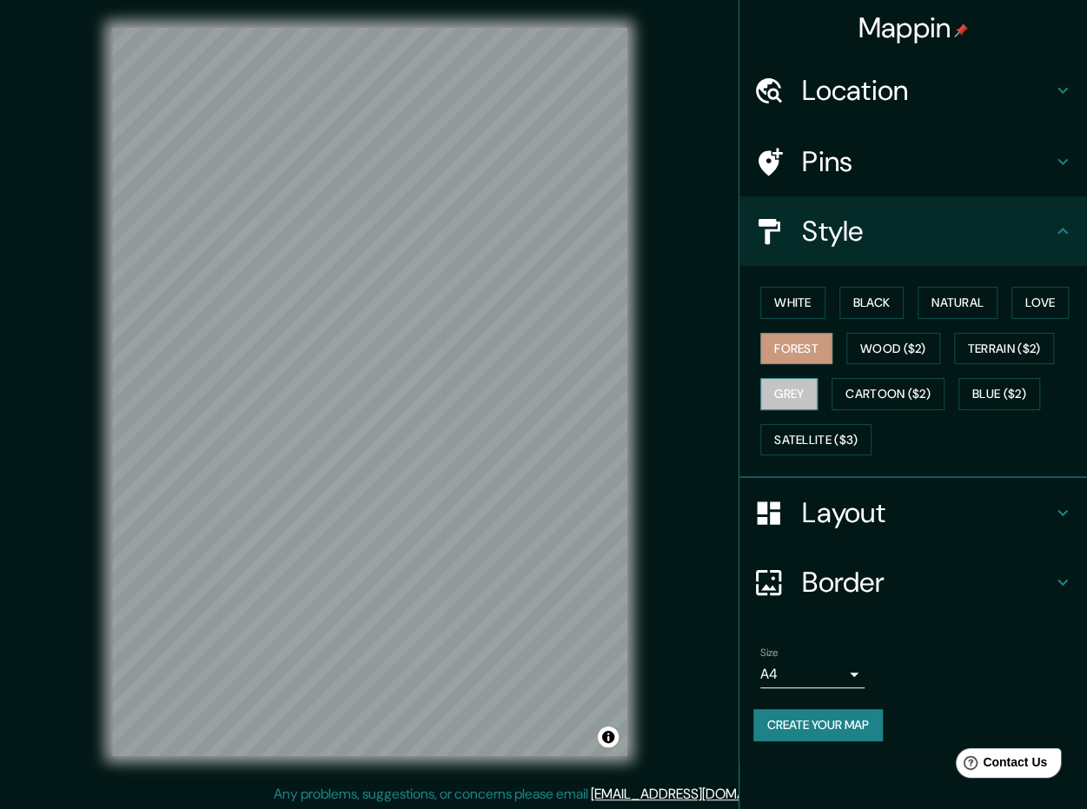
click at [793, 391] on button "Grey" at bounding box center [788, 394] width 57 height 32
click at [829, 437] on button "Satellite ($3)" at bounding box center [815, 440] width 111 height 32
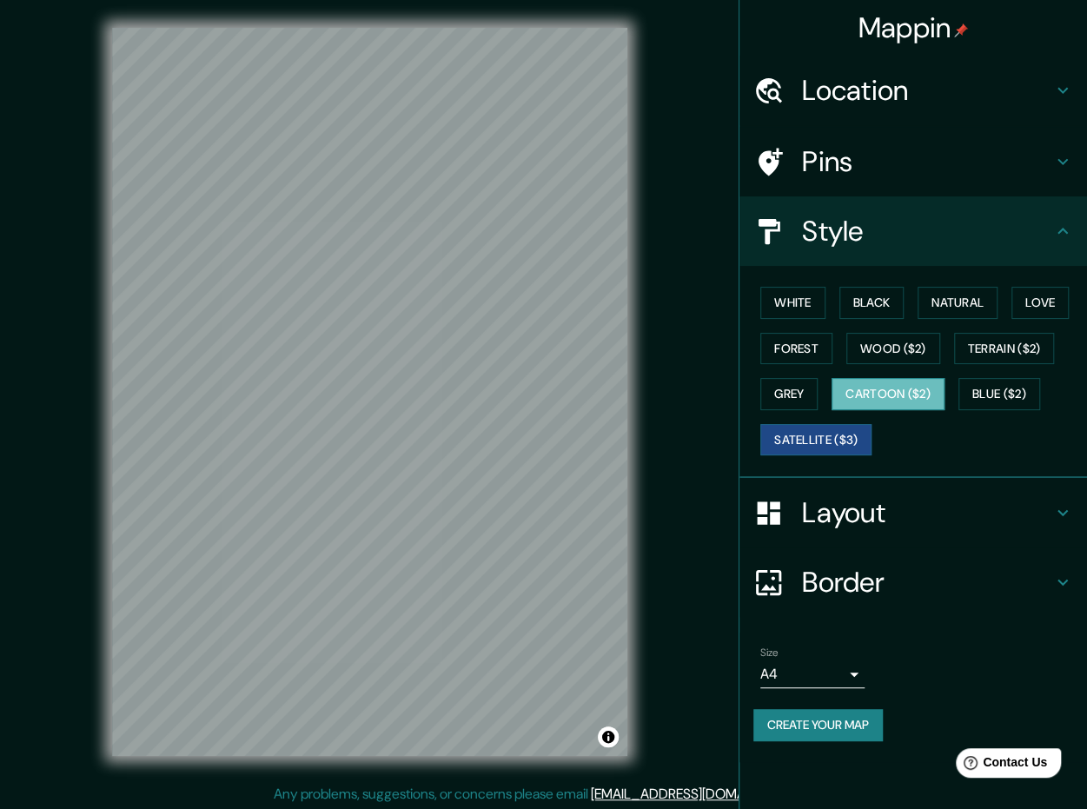
click at [921, 378] on button "Cartoon ($2)" at bounding box center [888, 394] width 113 height 32
click at [978, 402] on button "Blue ($2)" at bounding box center [1000, 394] width 82 height 32
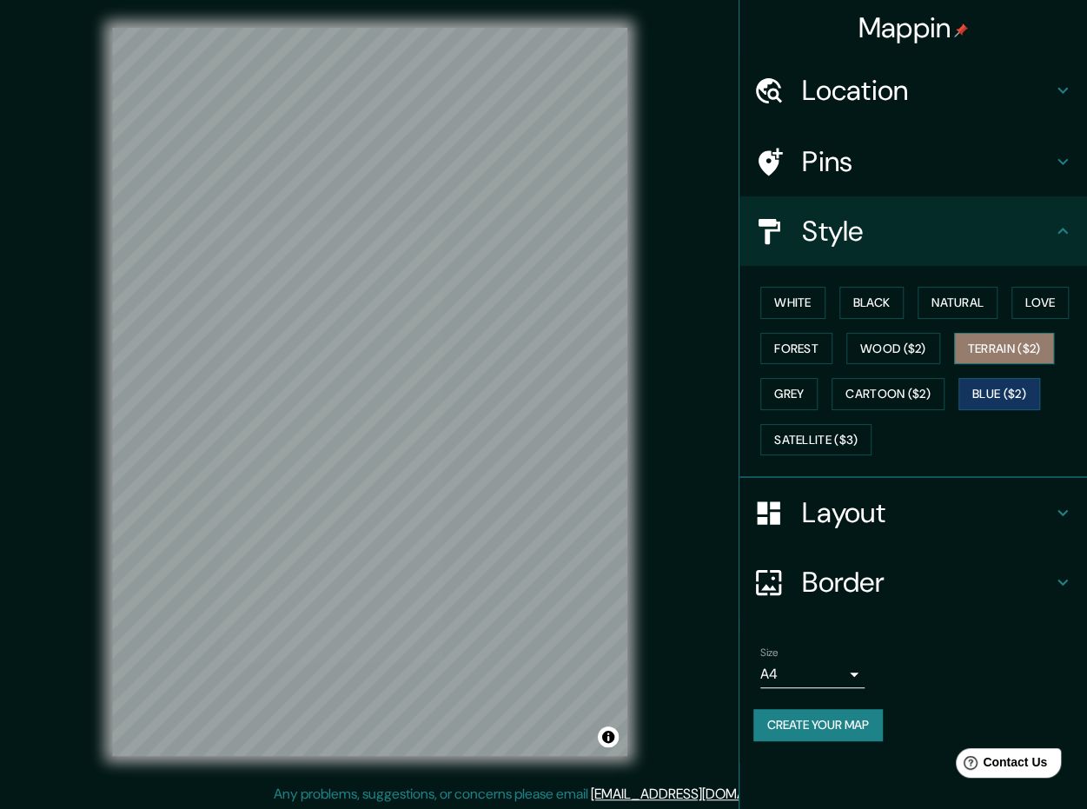
click at [1018, 354] on button "Terrain ($2)" at bounding box center [1004, 349] width 101 height 32
click at [892, 353] on button "Wood ($2)" at bounding box center [893, 349] width 94 height 32
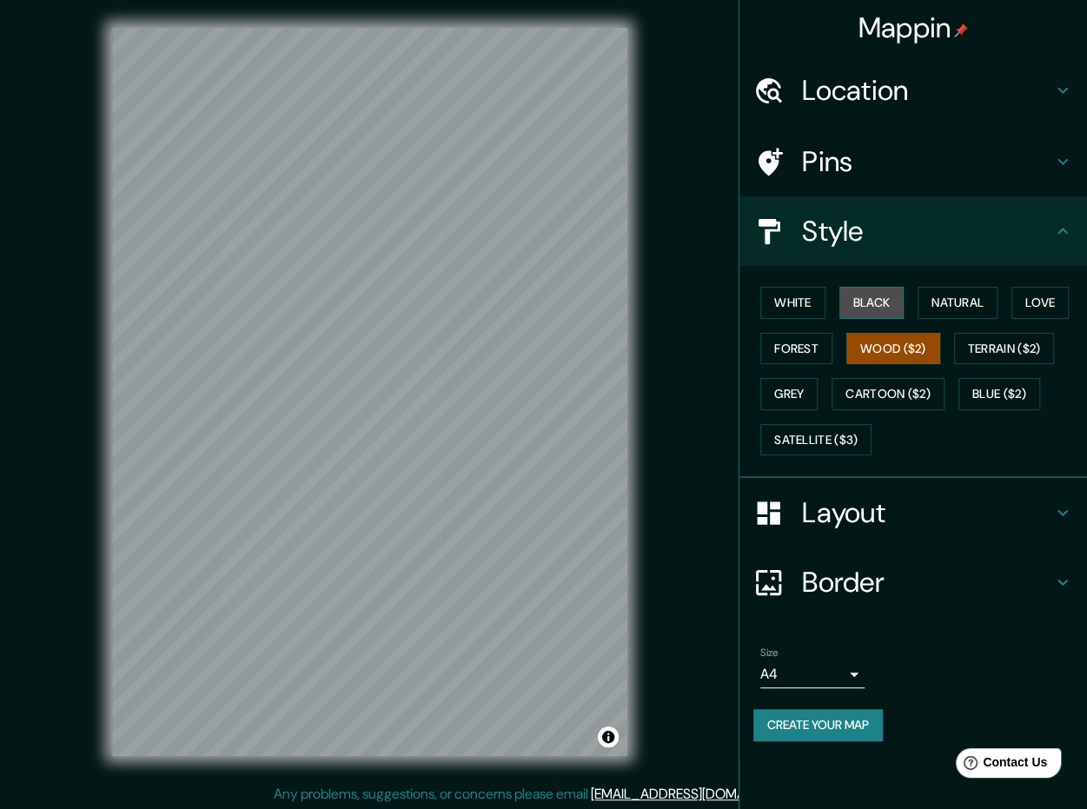
click at [886, 305] on button "Black" at bounding box center [872, 303] width 65 height 32
click at [956, 309] on button "Natural" at bounding box center [958, 303] width 80 height 32
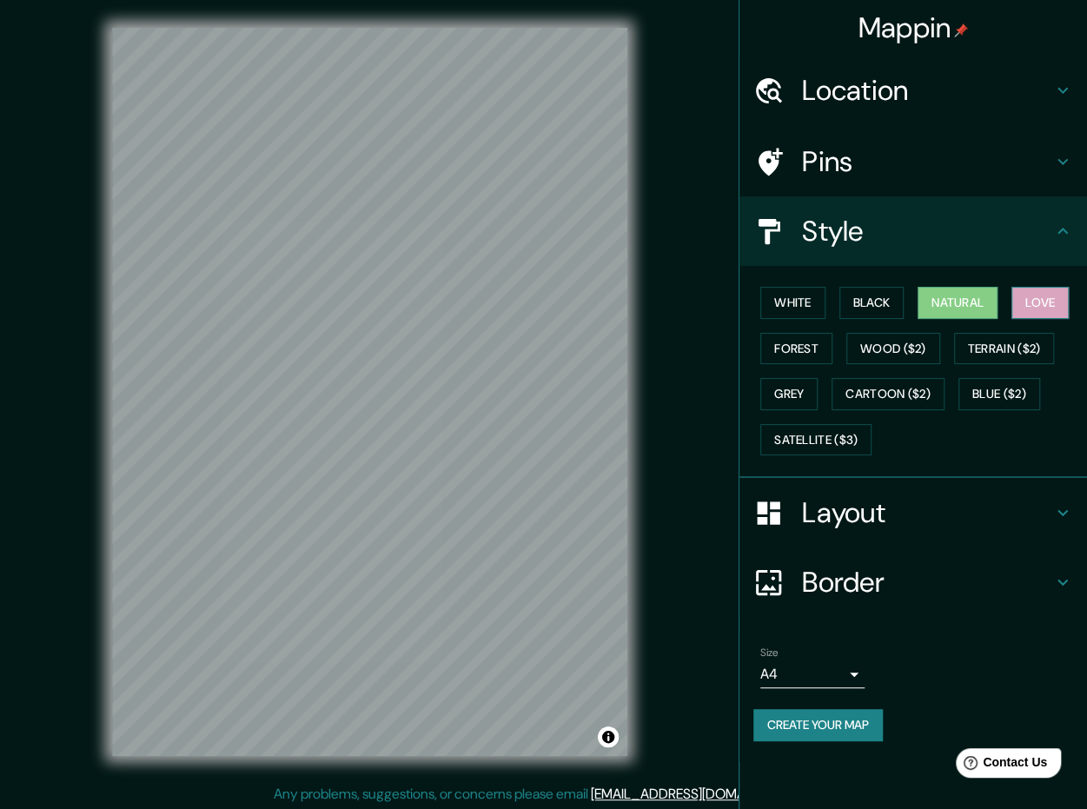
click at [1051, 315] on button "Love" at bounding box center [1040, 303] width 57 height 32
